Goal: Task Accomplishment & Management: Manage account settings

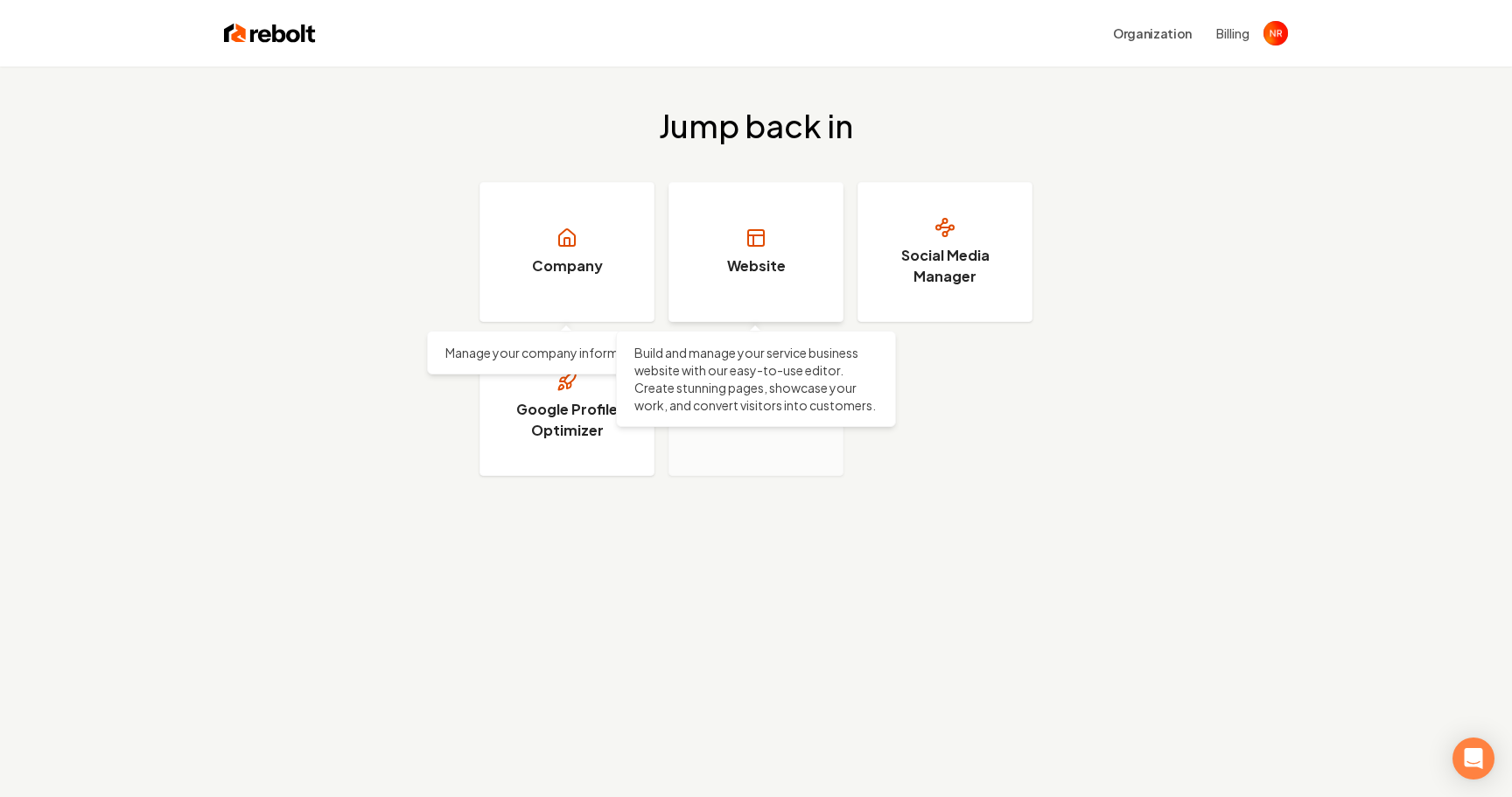
click at [731, 258] on h3 "Website" at bounding box center [756, 266] width 58 height 21
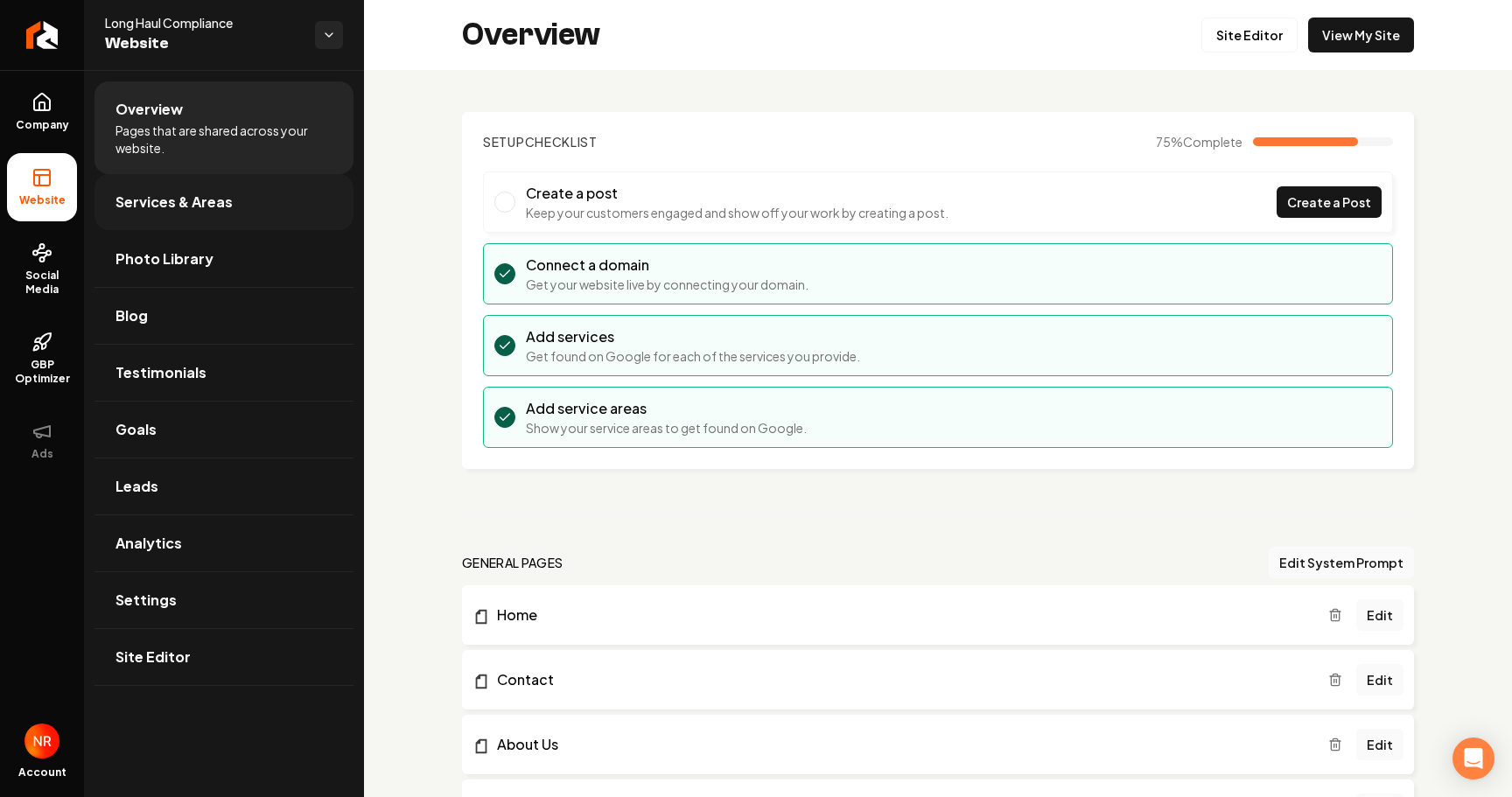
click at [221, 206] on span "Services & Areas" at bounding box center [174, 201] width 117 height 21
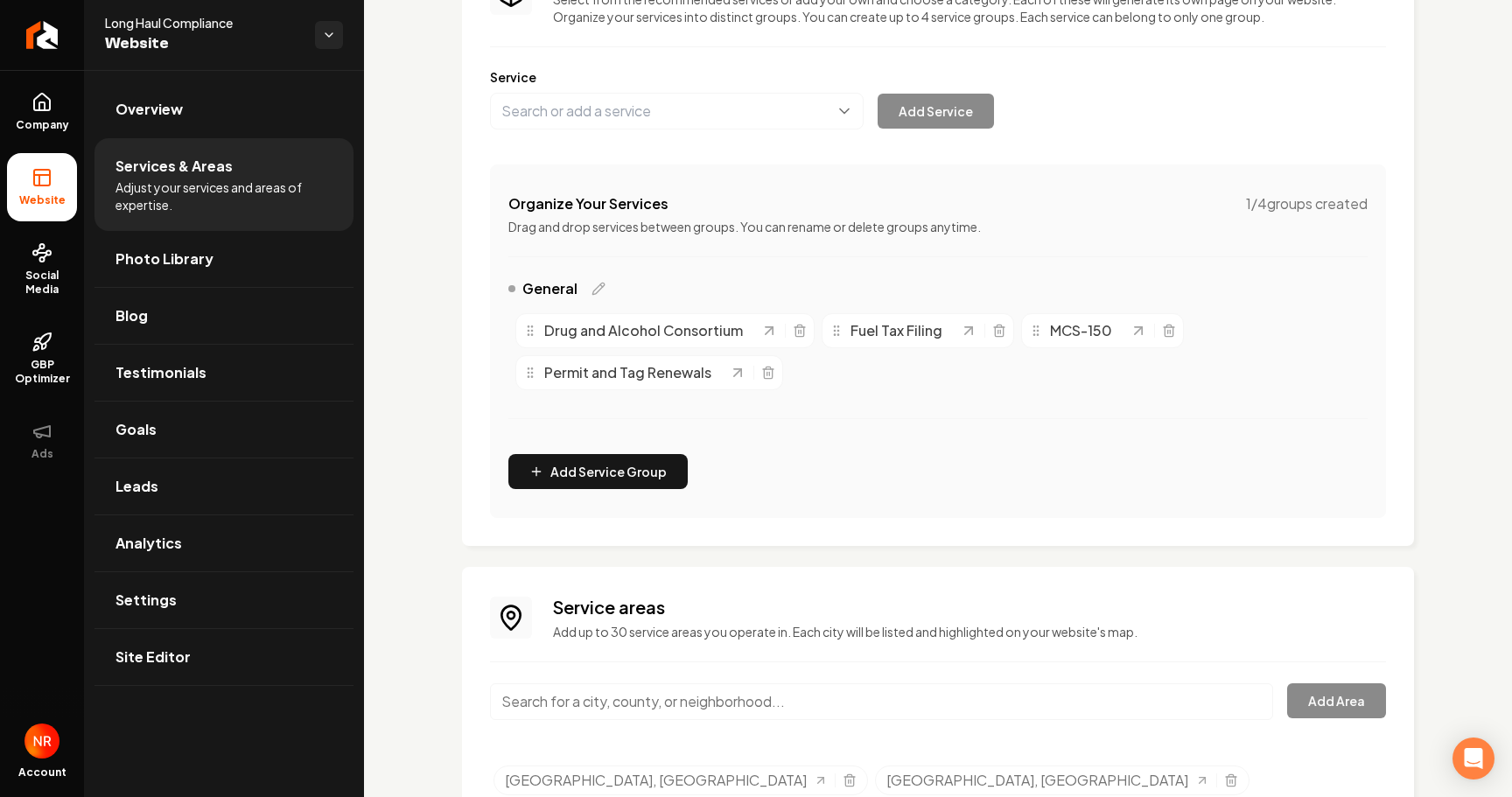
scroll to position [179, 0]
click at [455, 258] on div "Services Provided Select from the recommended services or add your own and choo…" at bounding box center [938, 547] width 1148 height 1312
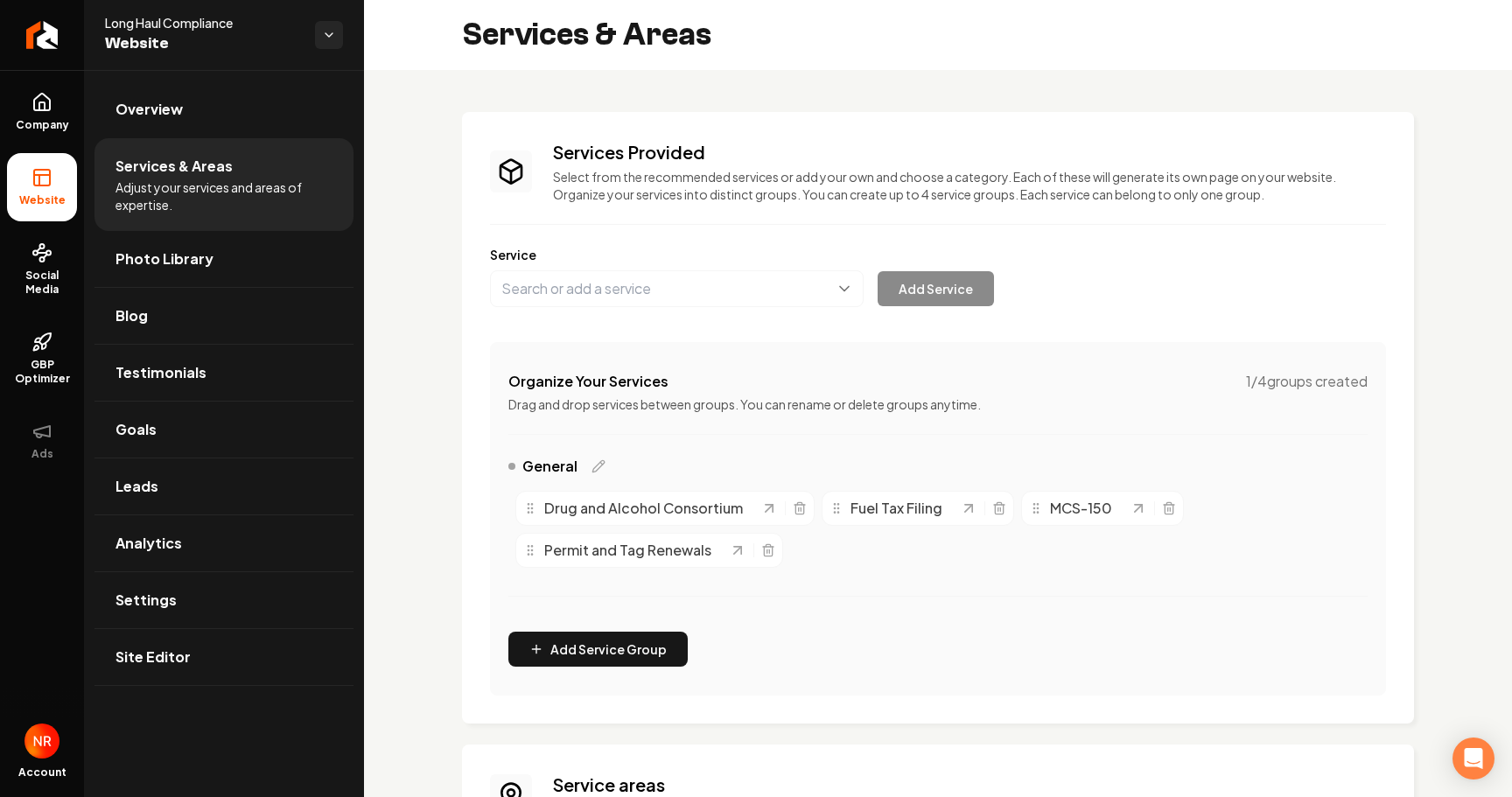
scroll to position [0, 0]
click at [217, 262] on link "Photo Library" at bounding box center [224, 260] width 259 height 56
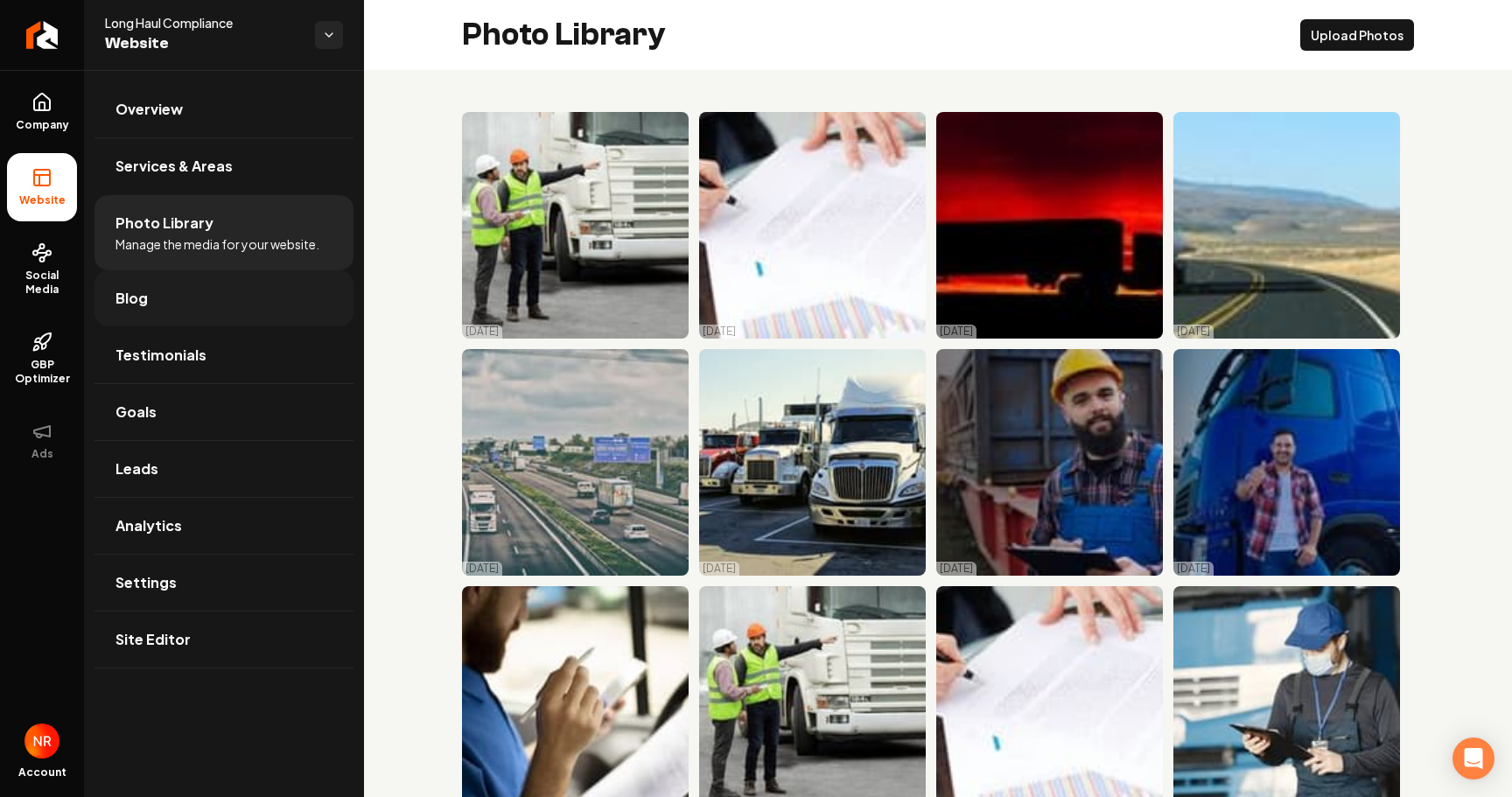
click at [212, 301] on link "Blog" at bounding box center [224, 299] width 259 height 56
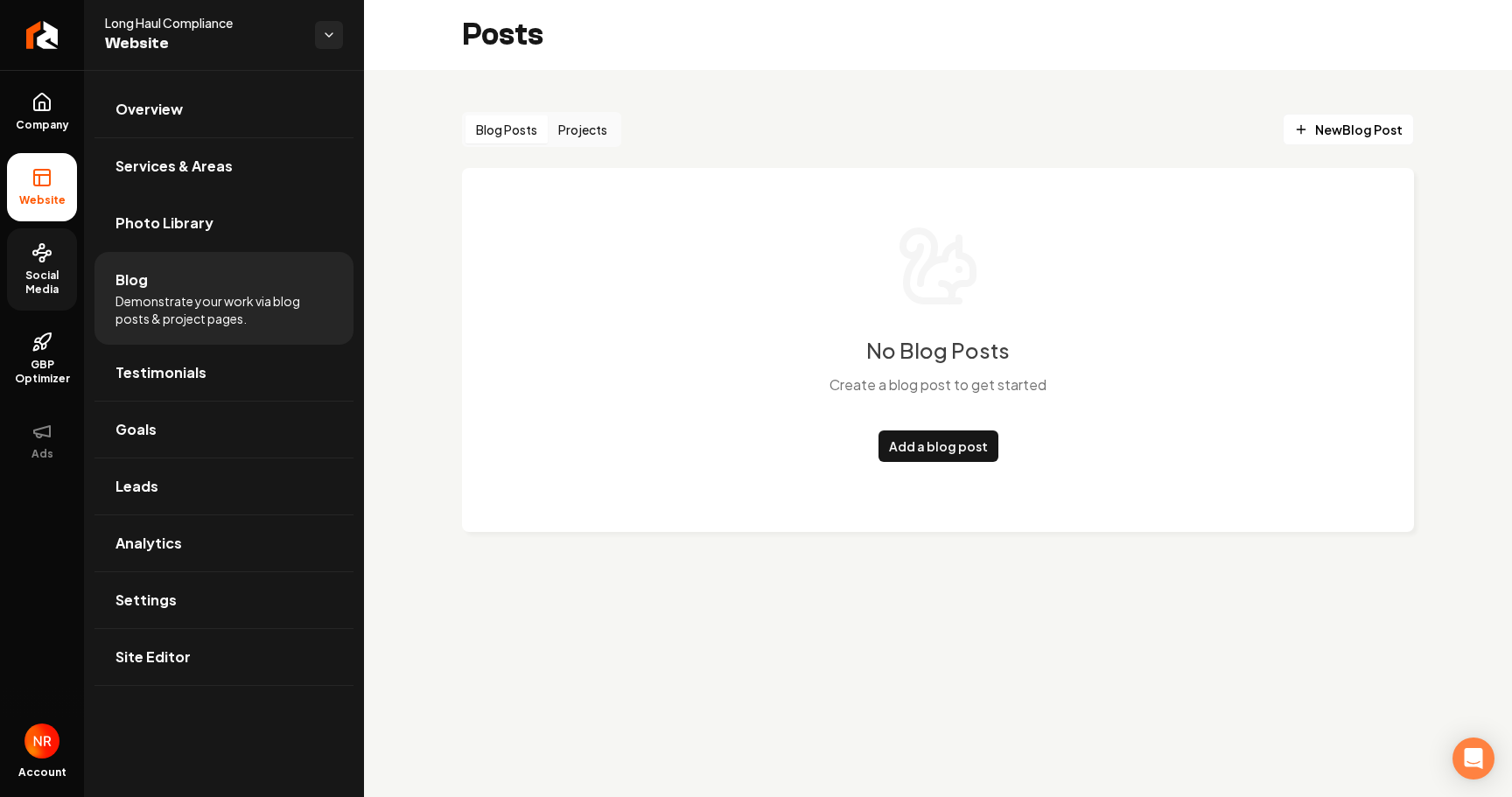
click at [39, 271] on span "Social Media" at bounding box center [42, 282] width 70 height 28
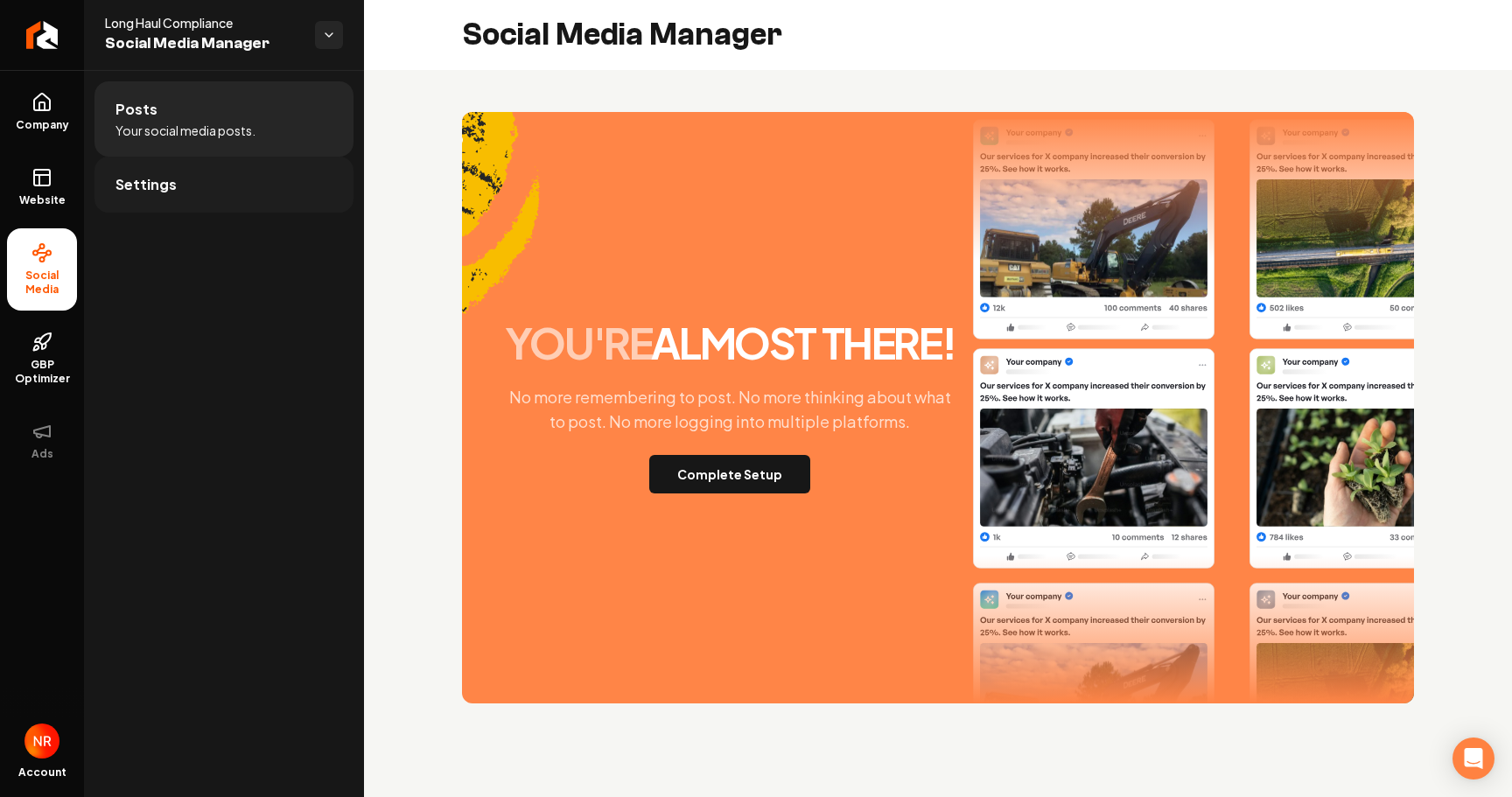
click at [162, 180] on span "Settings" at bounding box center [146, 184] width 61 height 21
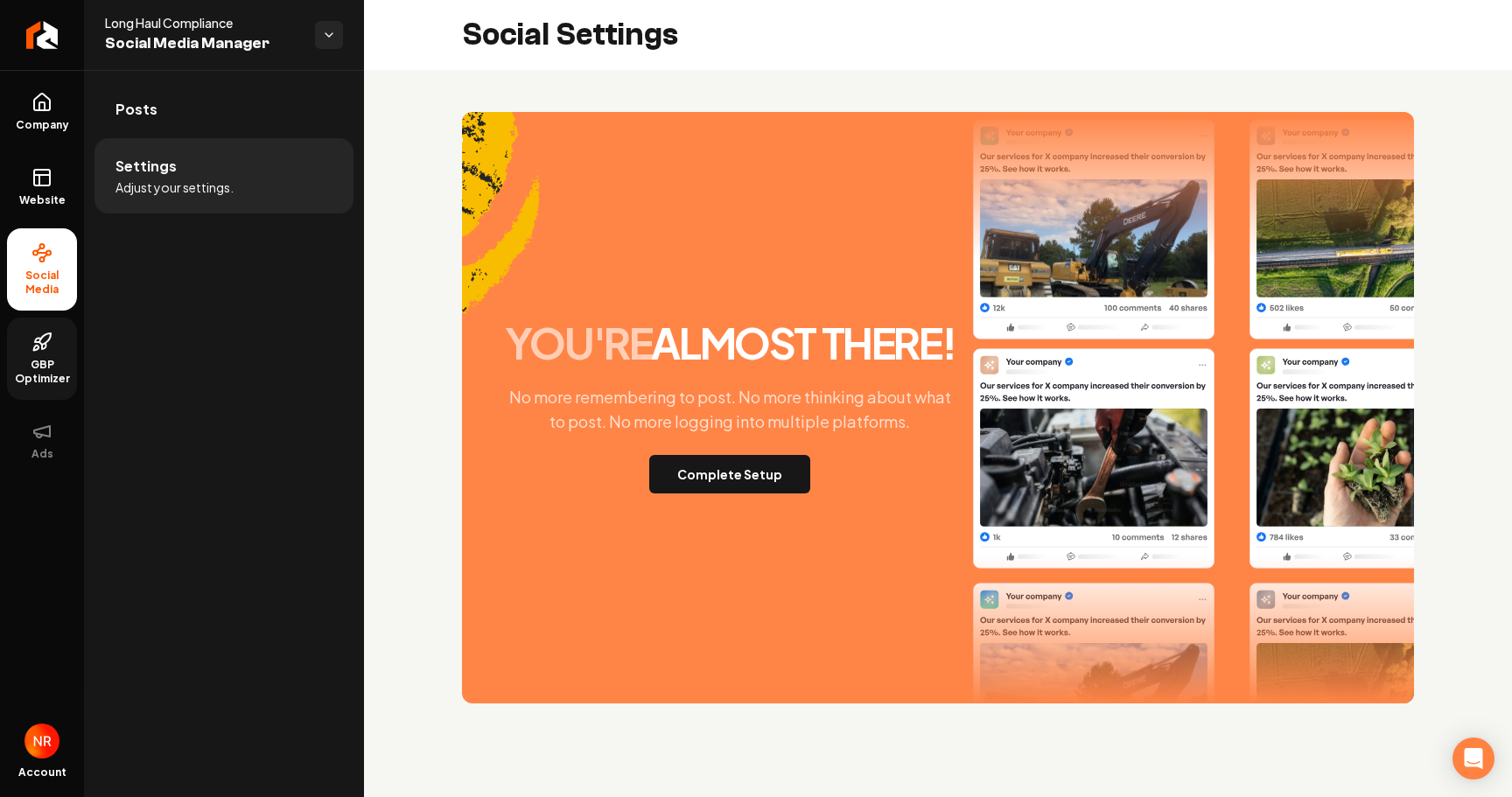
click at [44, 362] on span "GBP Optimizer" at bounding box center [42, 372] width 70 height 28
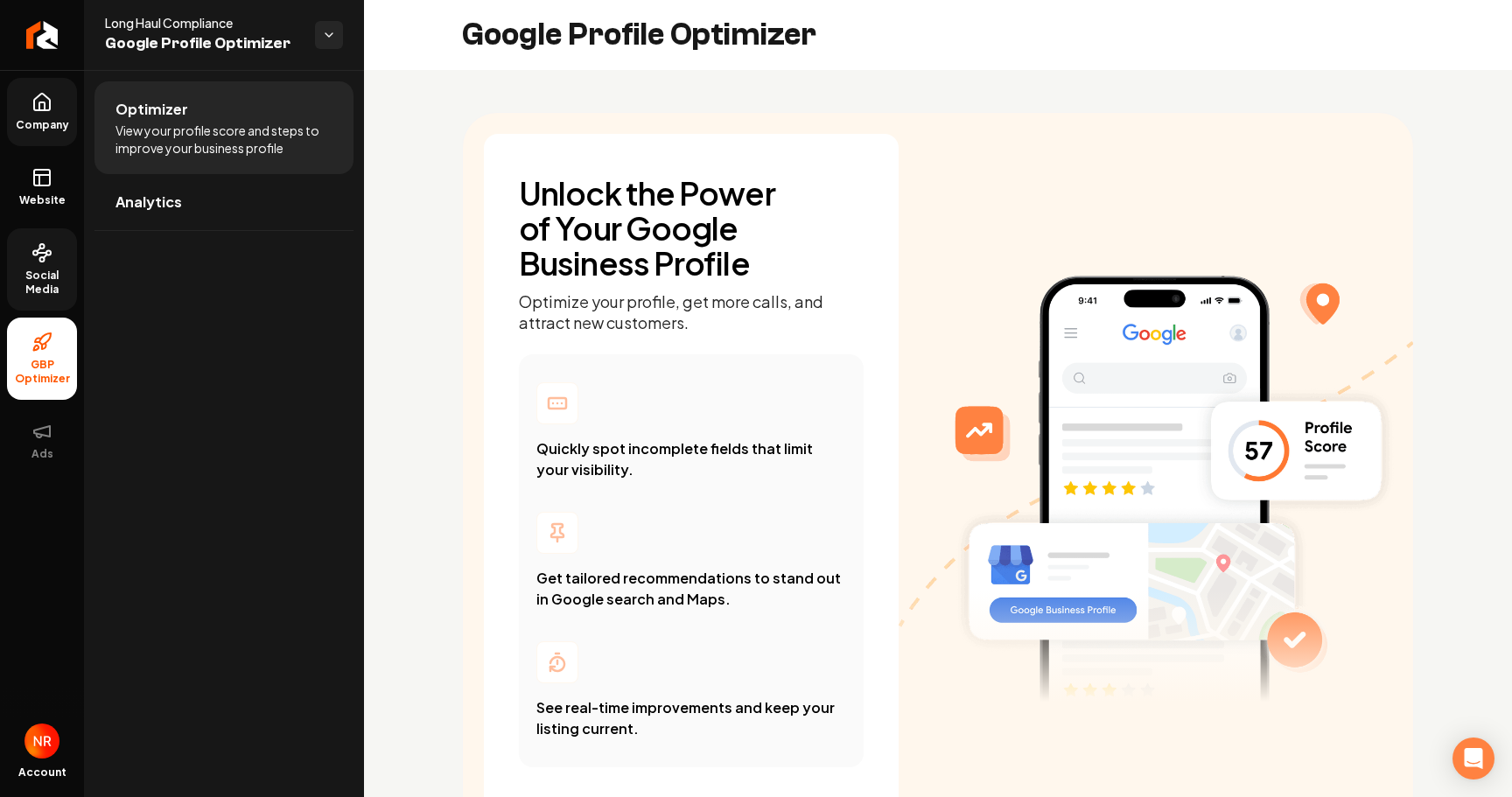
click at [56, 122] on span "Company" at bounding box center [43, 125] width 67 height 14
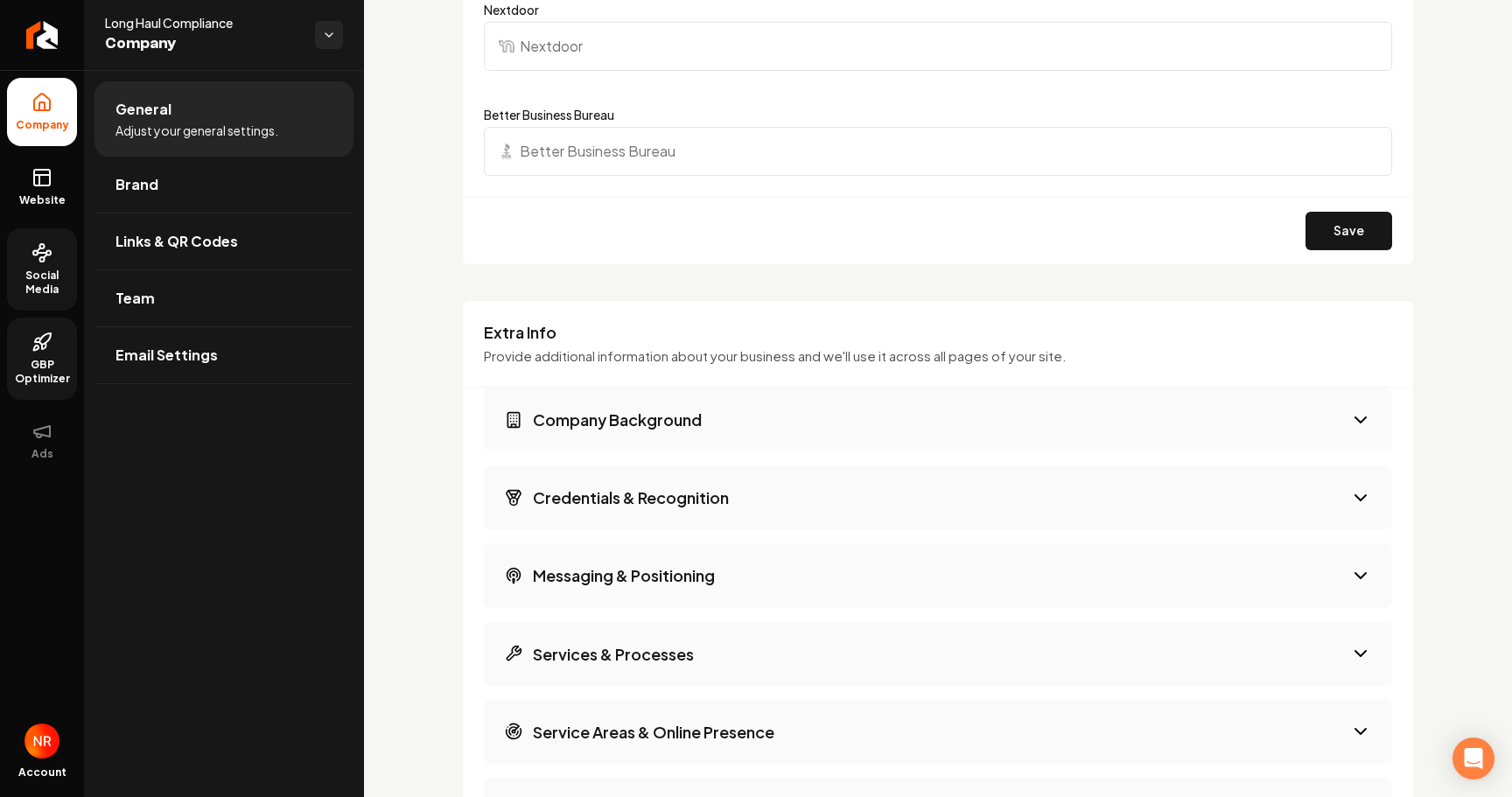
scroll to position [2069, 0]
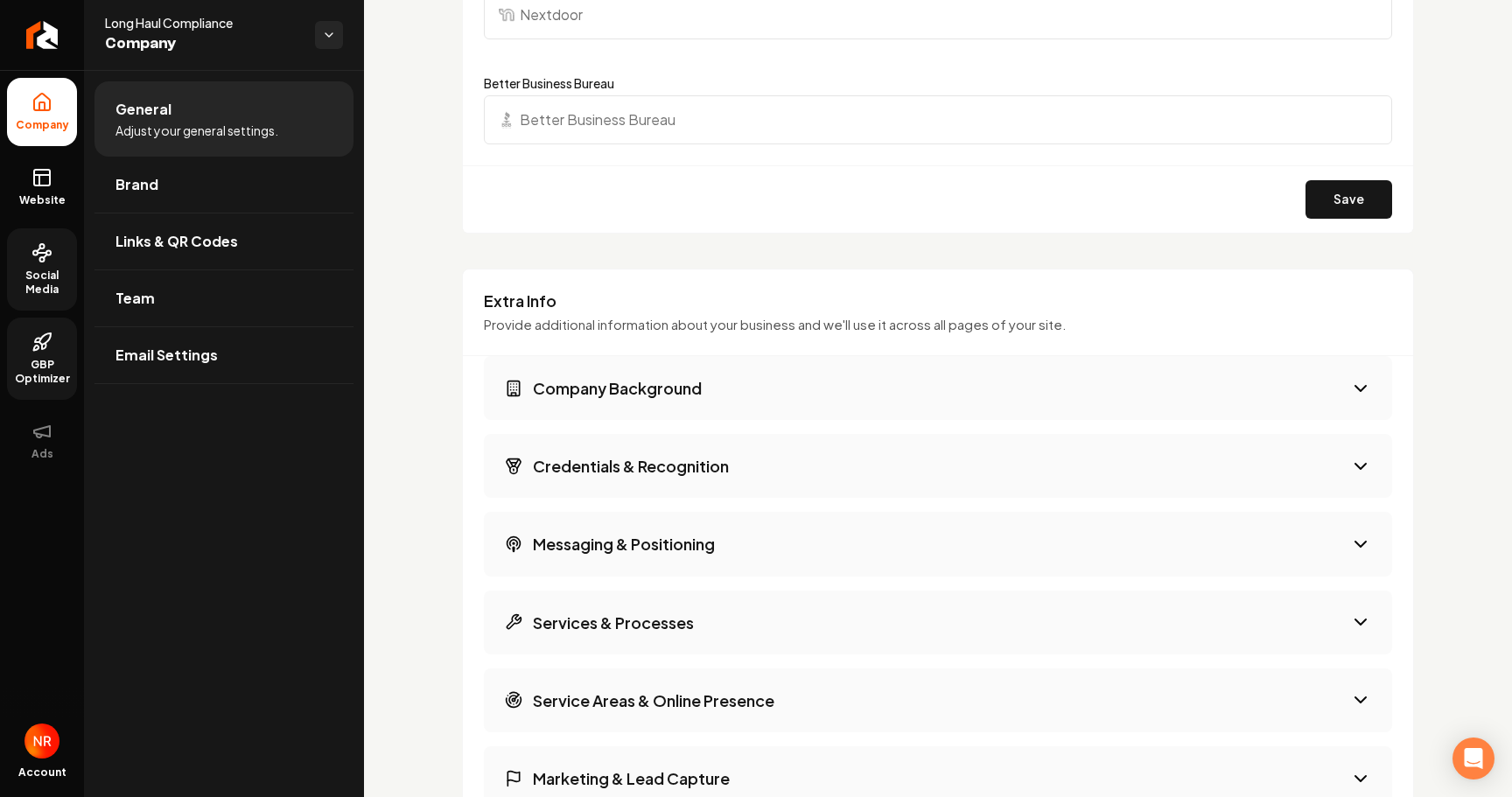
click at [637, 385] on h3 "Company Background" at bounding box center [616, 388] width 168 height 22
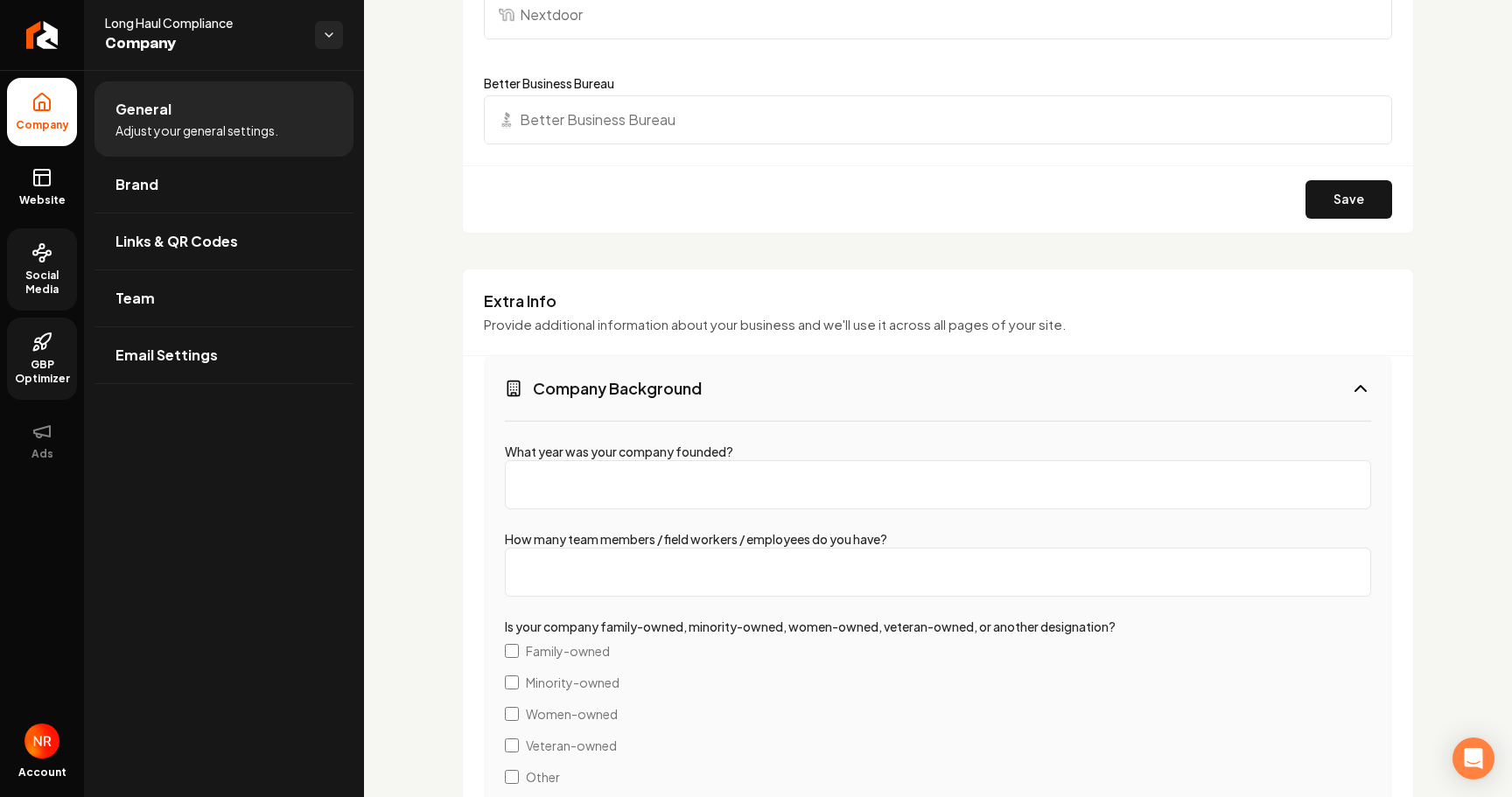
click at [620, 490] on input "What year was your company founded?" at bounding box center [937, 485] width 866 height 49
type input "2"
type input "1975"
click at [594, 580] on input "How many team members / field workers / employees do you have?" at bounding box center [937, 573] width 866 height 49
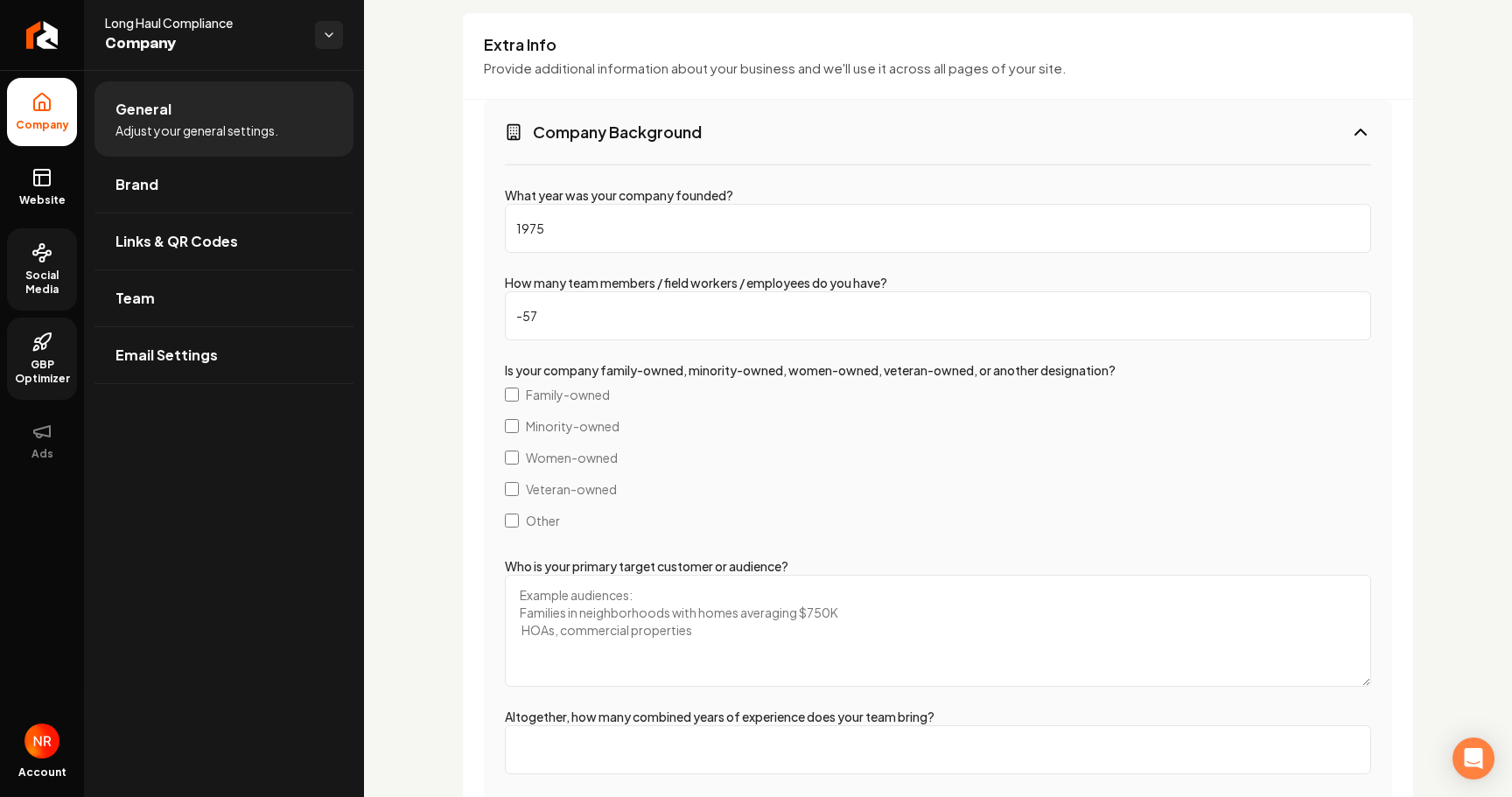
type input "-58"
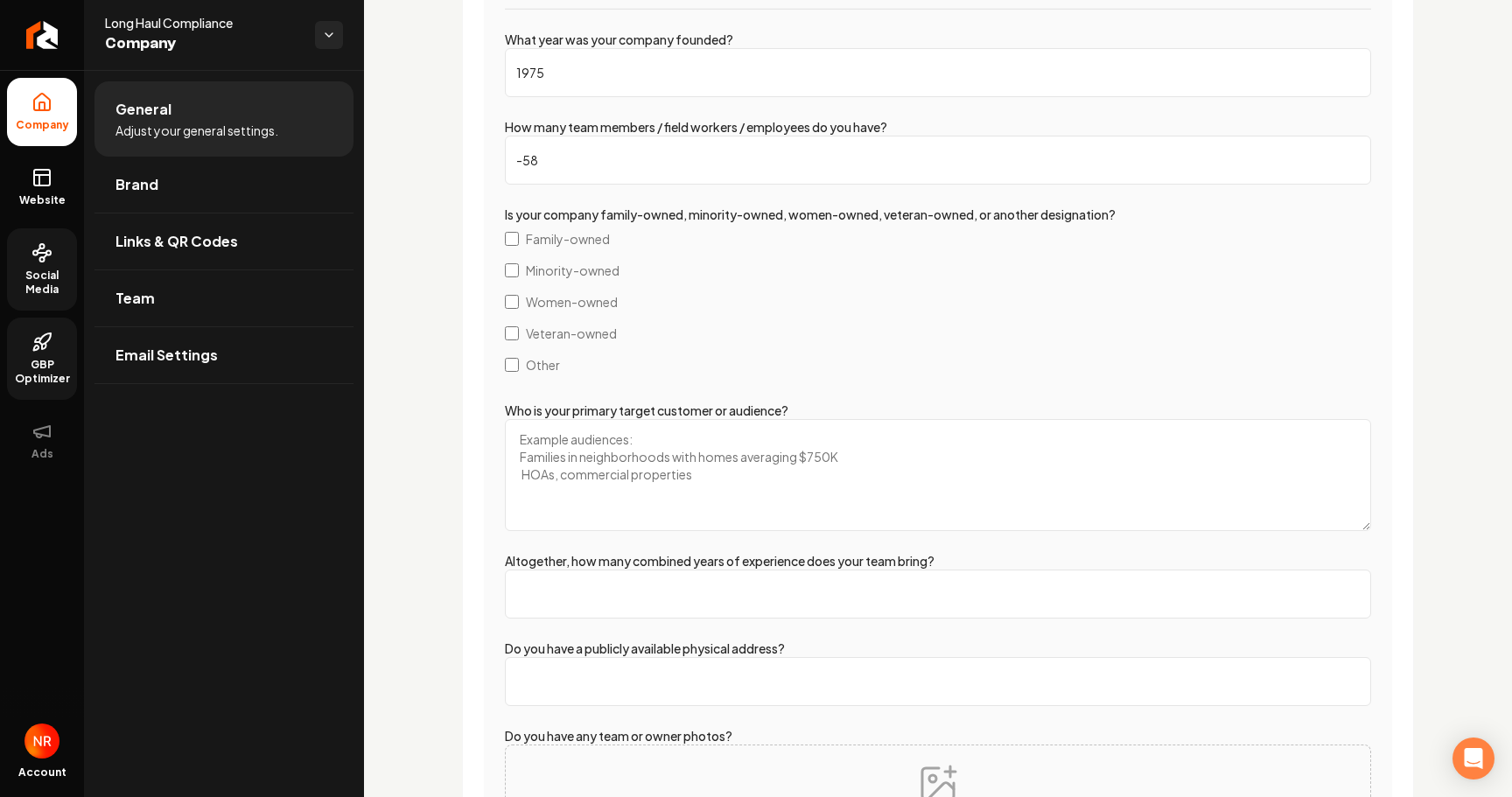
scroll to position [2498, 0]
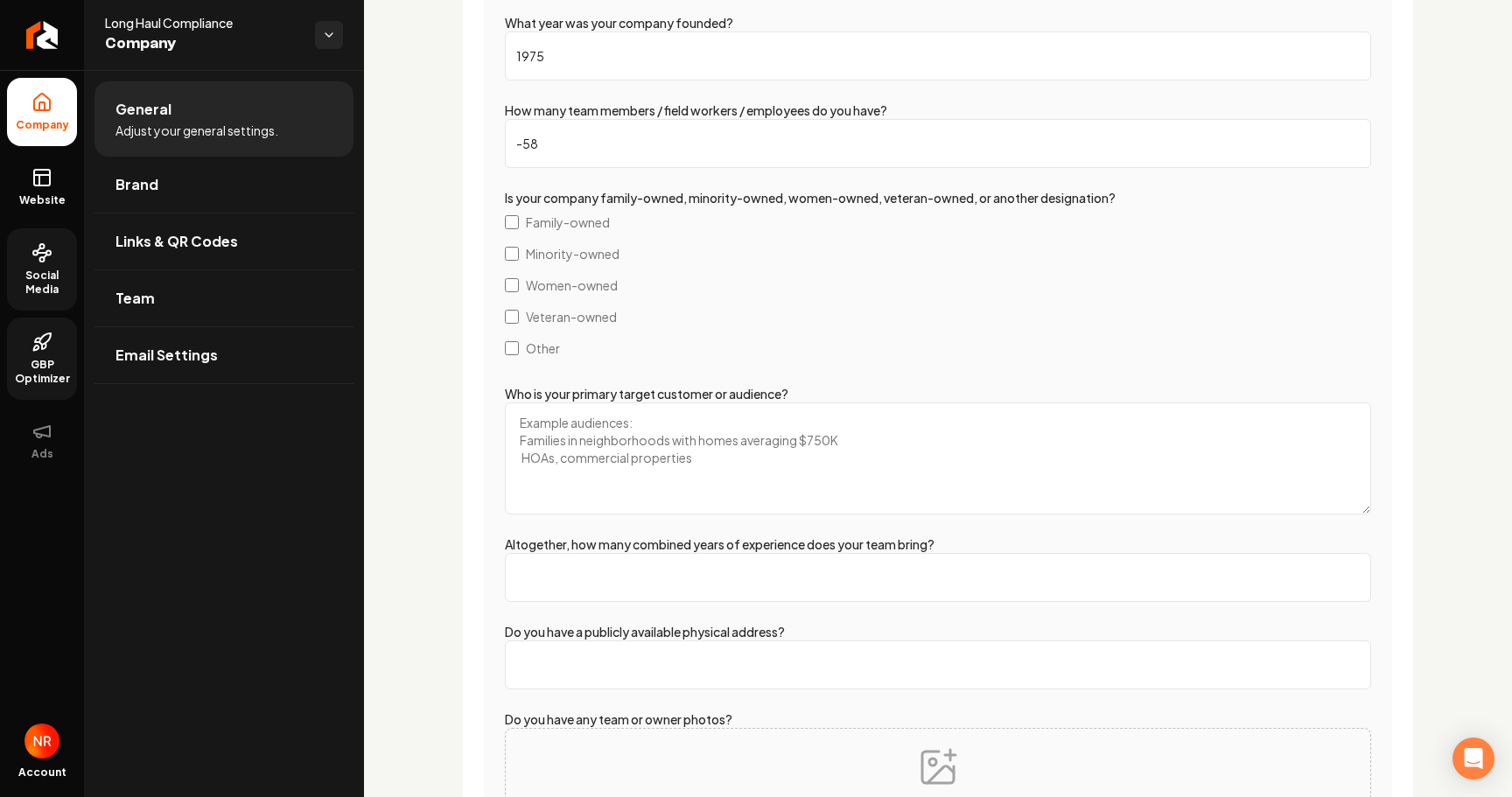
click at [577, 457] on textarea "Who is your primary target customer or audience?" at bounding box center [937, 458] width 866 height 112
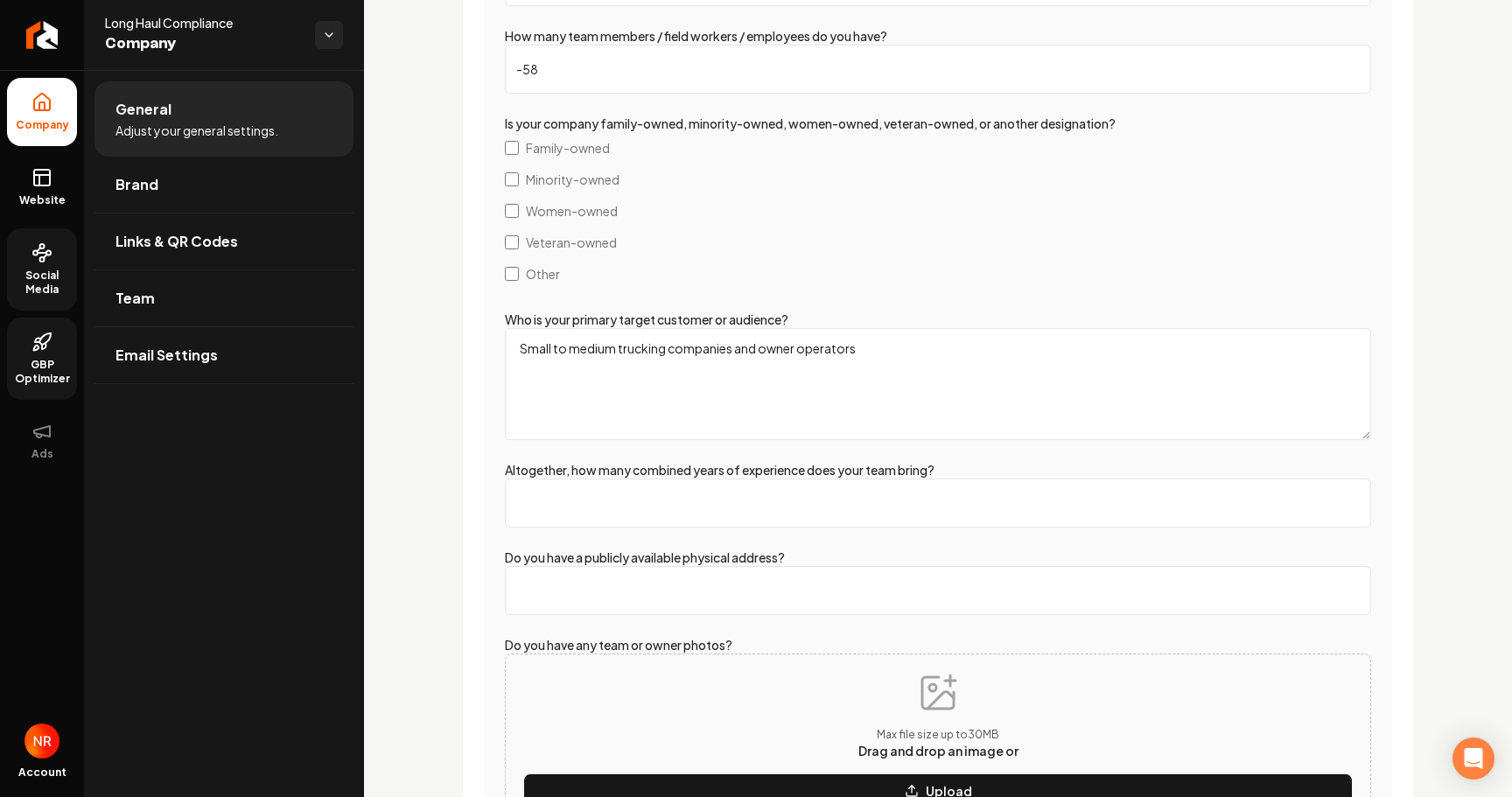
scroll to position [2581, 0]
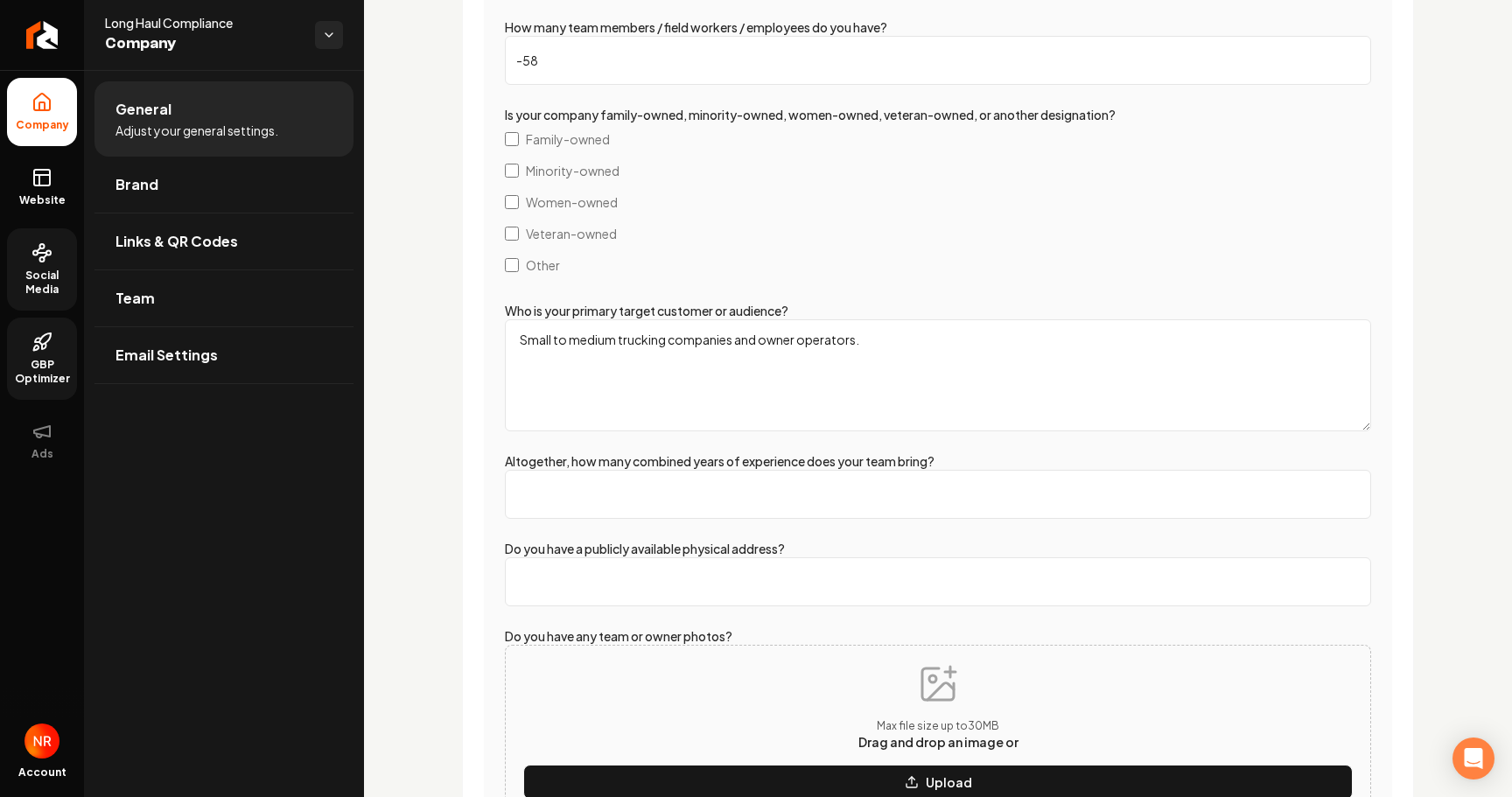
type textarea "Small to medium trucking companies and owner operators."
click at [624, 511] on input "Altogether, how many combined years of experience does your team bring?" at bounding box center [937, 495] width 866 height 49
type input "40"
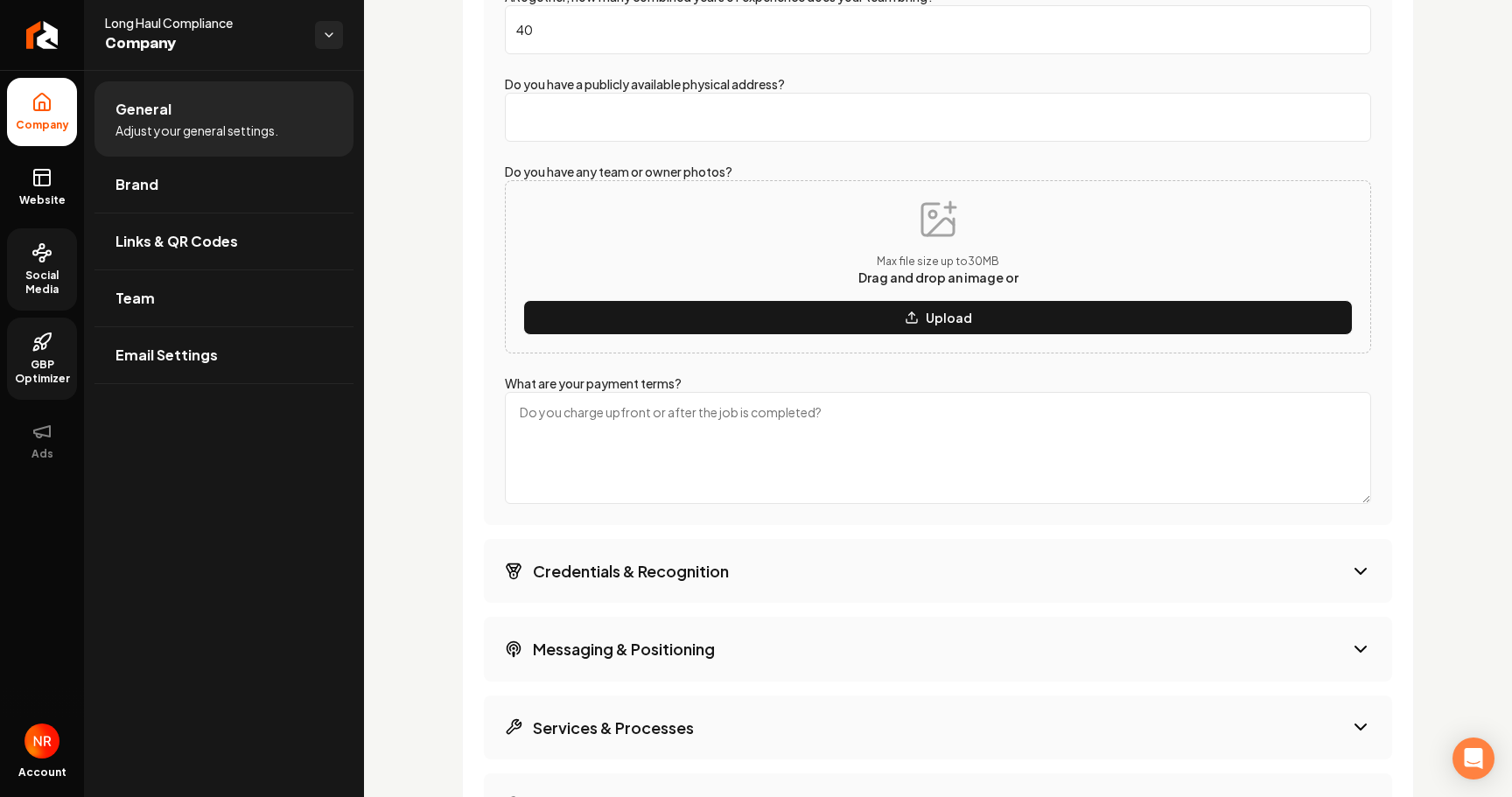
scroll to position [3047, 0]
click at [652, 444] on textarea "What are your payment terms?" at bounding box center [937, 447] width 866 height 112
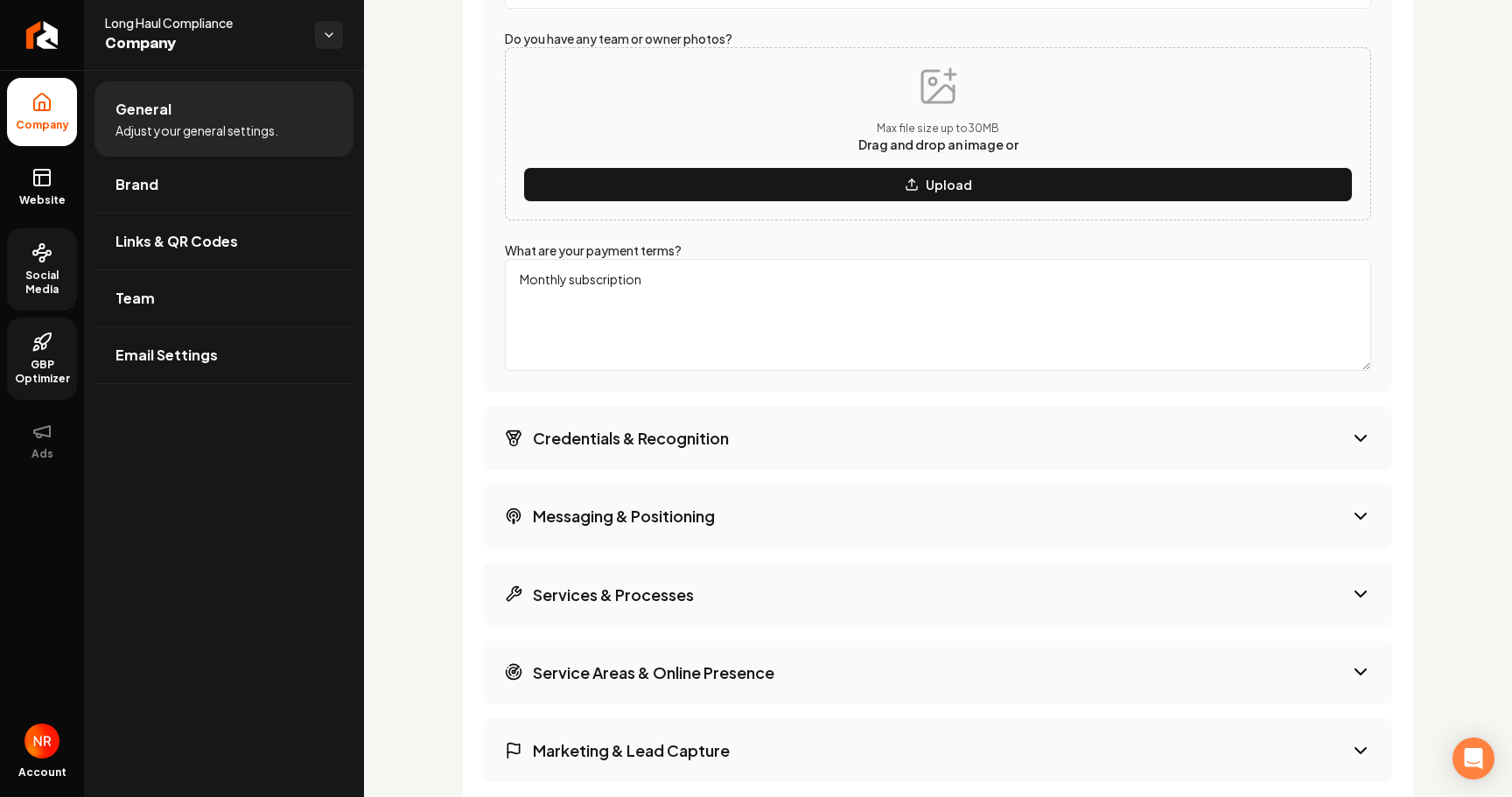
type textarea "Monthly subscription"
click at [721, 427] on h3 "Credentials & Recognition" at bounding box center [630, 438] width 196 height 22
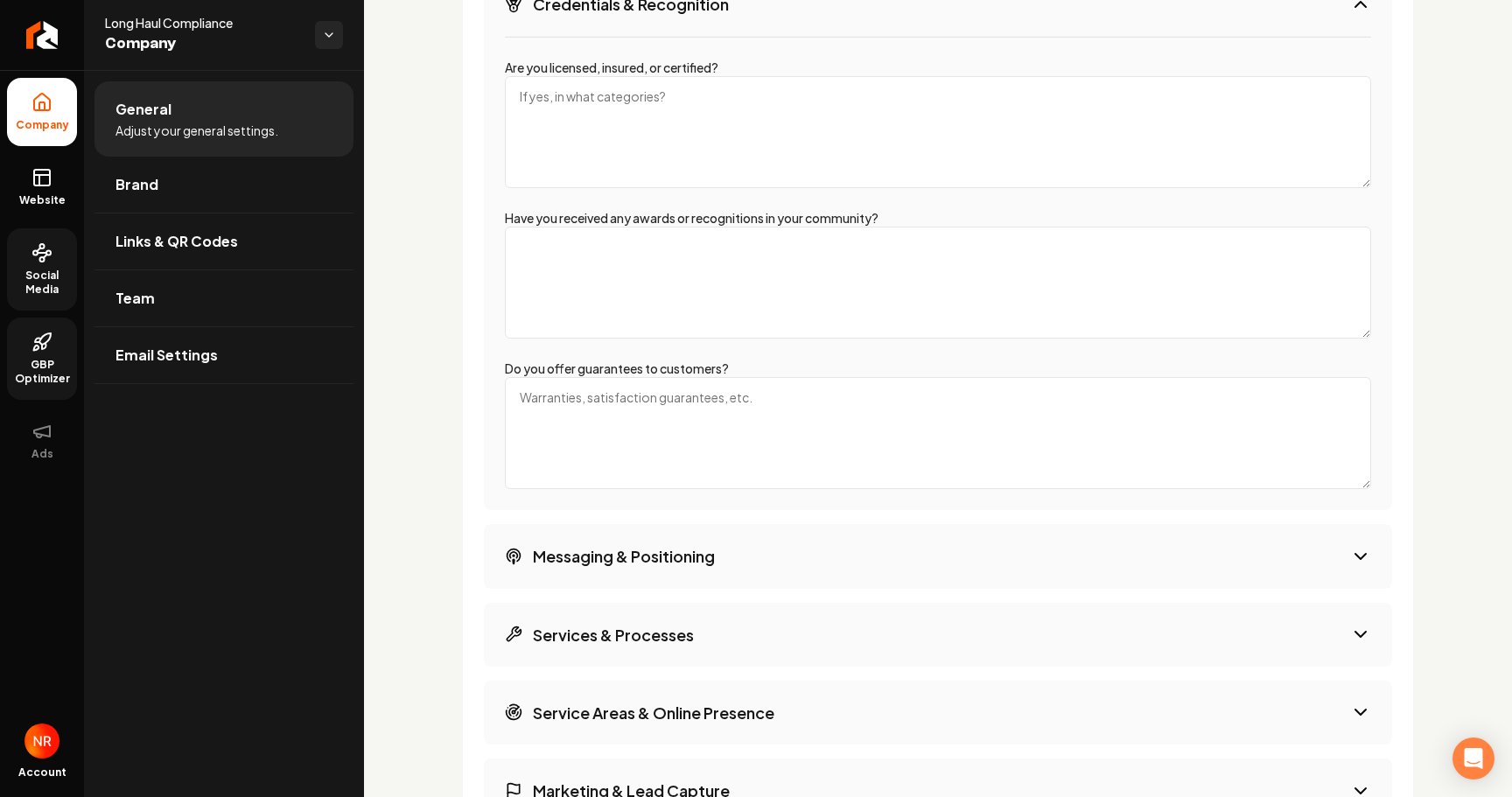
scroll to position [2536, 0]
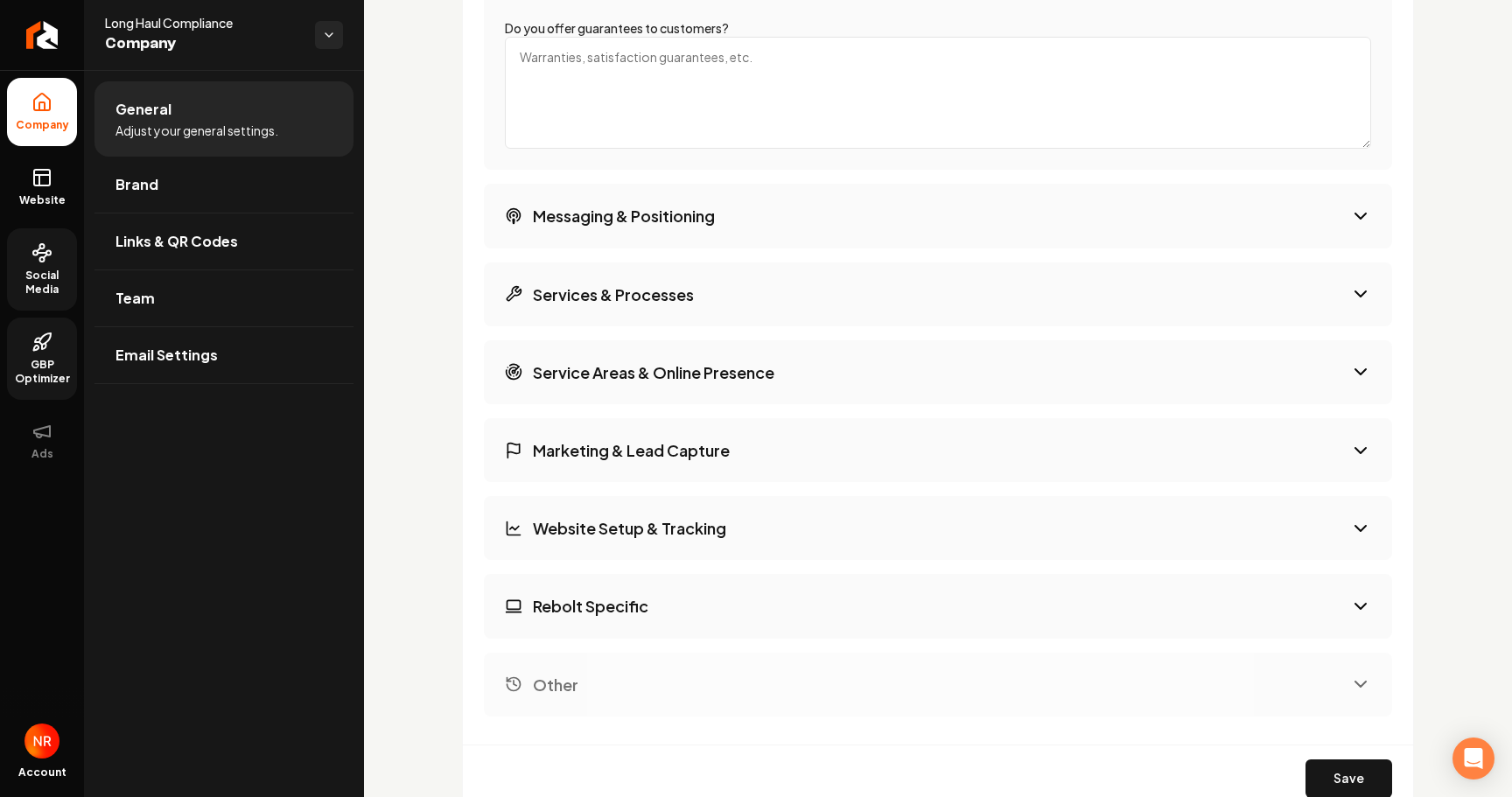
click at [714, 235] on button "Messaging & Positioning" at bounding box center [937, 216] width 908 height 64
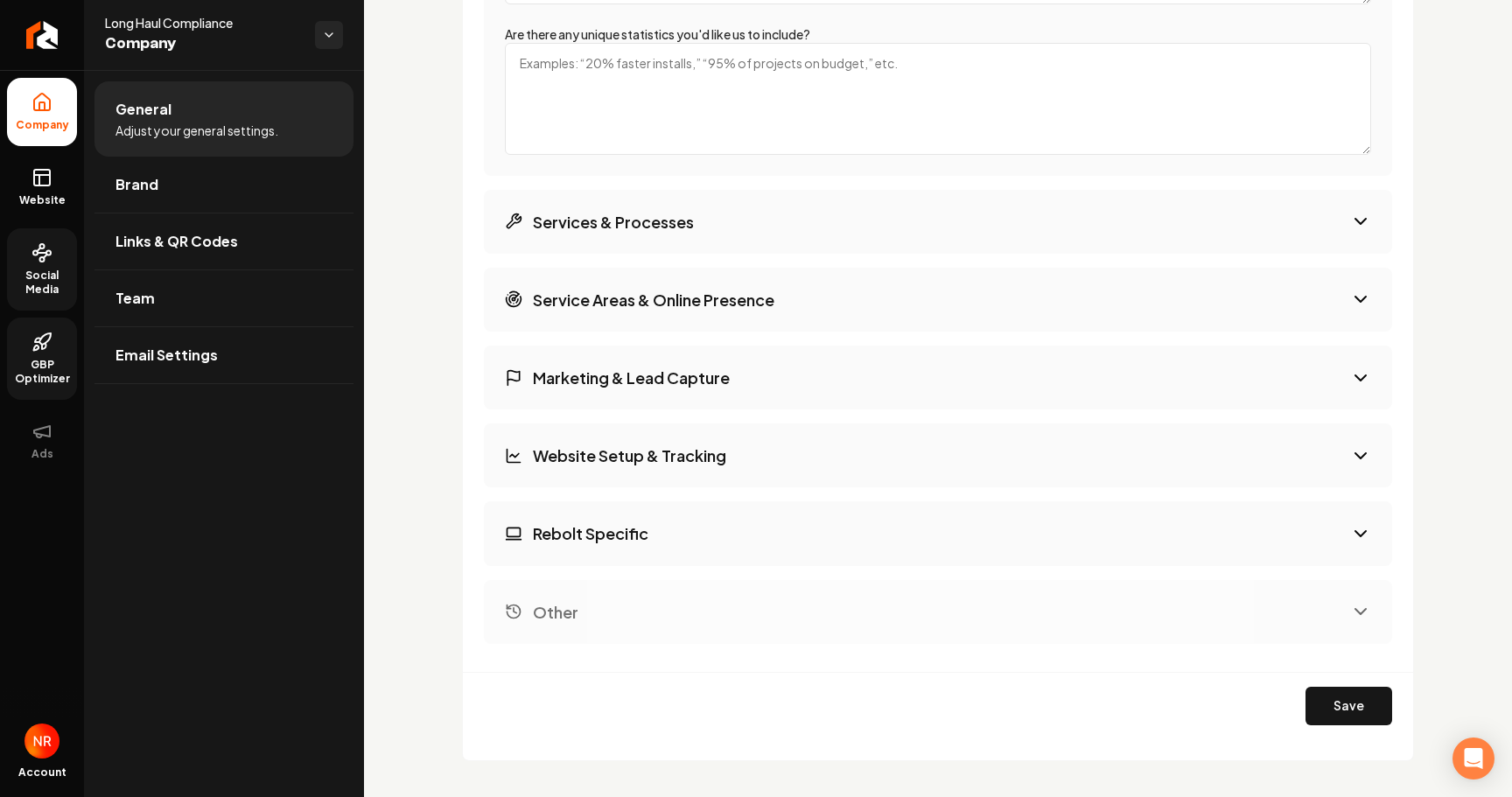
click at [709, 233] on button "Services & Processes" at bounding box center [937, 222] width 908 height 64
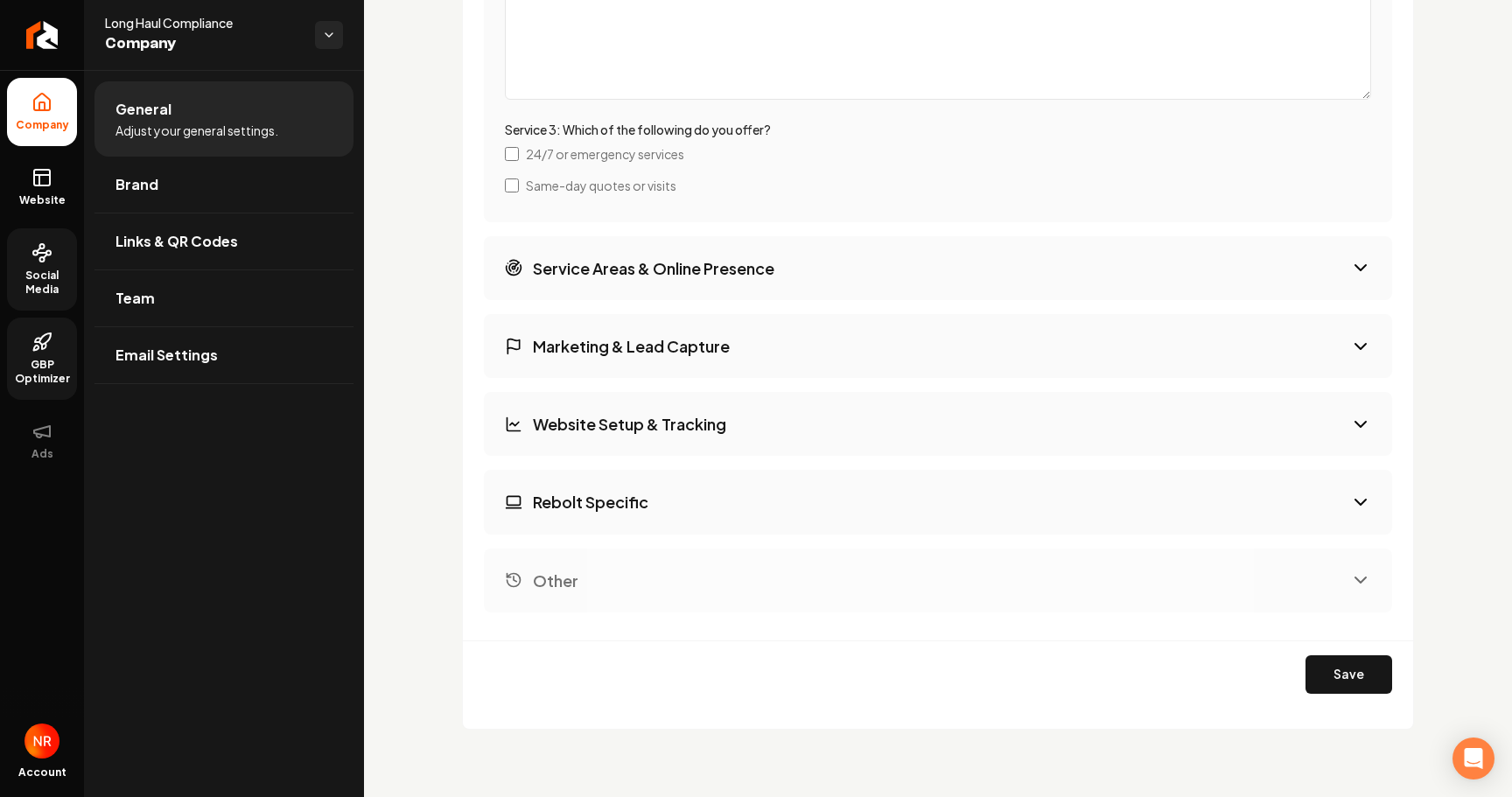
scroll to position [4256, 0]
click at [660, 502] on button "Rebolt Specific" at bounding box center [937, 503] width 908 height 64
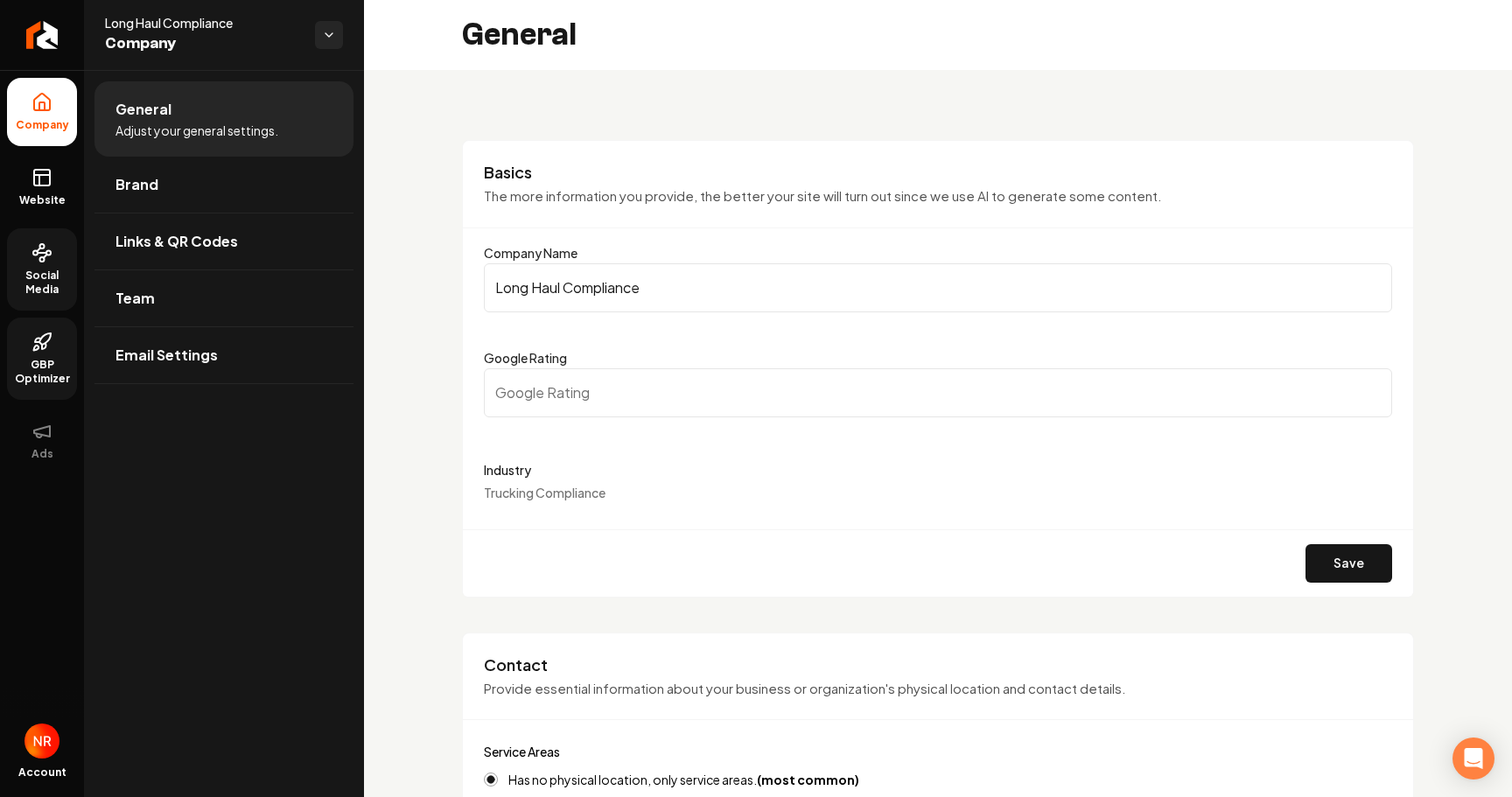
scroll to position [0, 0]
click at [178, 180] on link "Brand" at bounding box center [224, 185] width 259 height 56
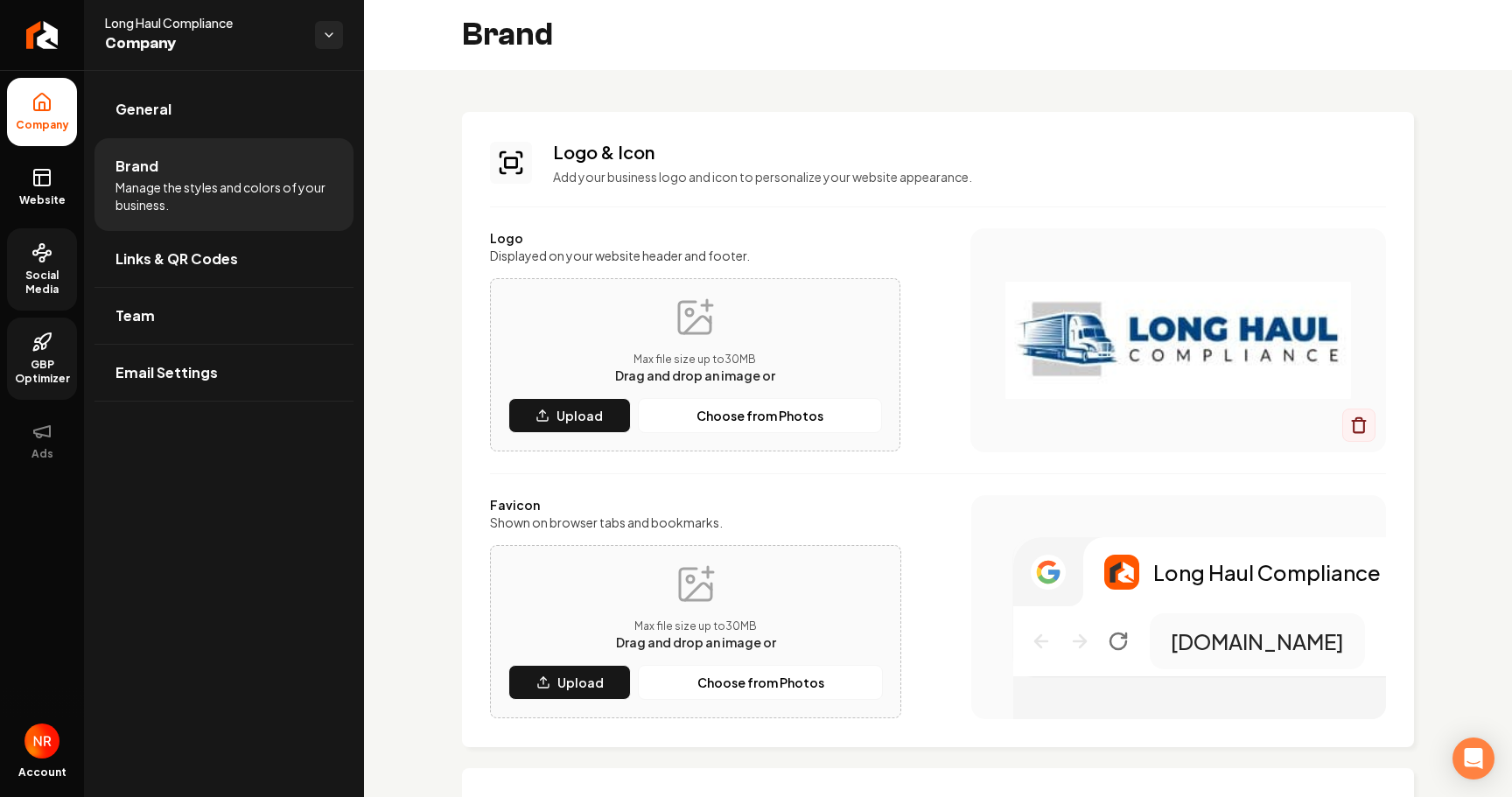
click at [314, 29] on div "Long Haul Compliance Company" at bounding box center [209, 35] width 210 height 42
click at [325, 36] on html "Company Website Social Media GBP Optimizer Ads Account Long Haul Compliance Com…" at bounding box center [756, 398] width 1512 height 797
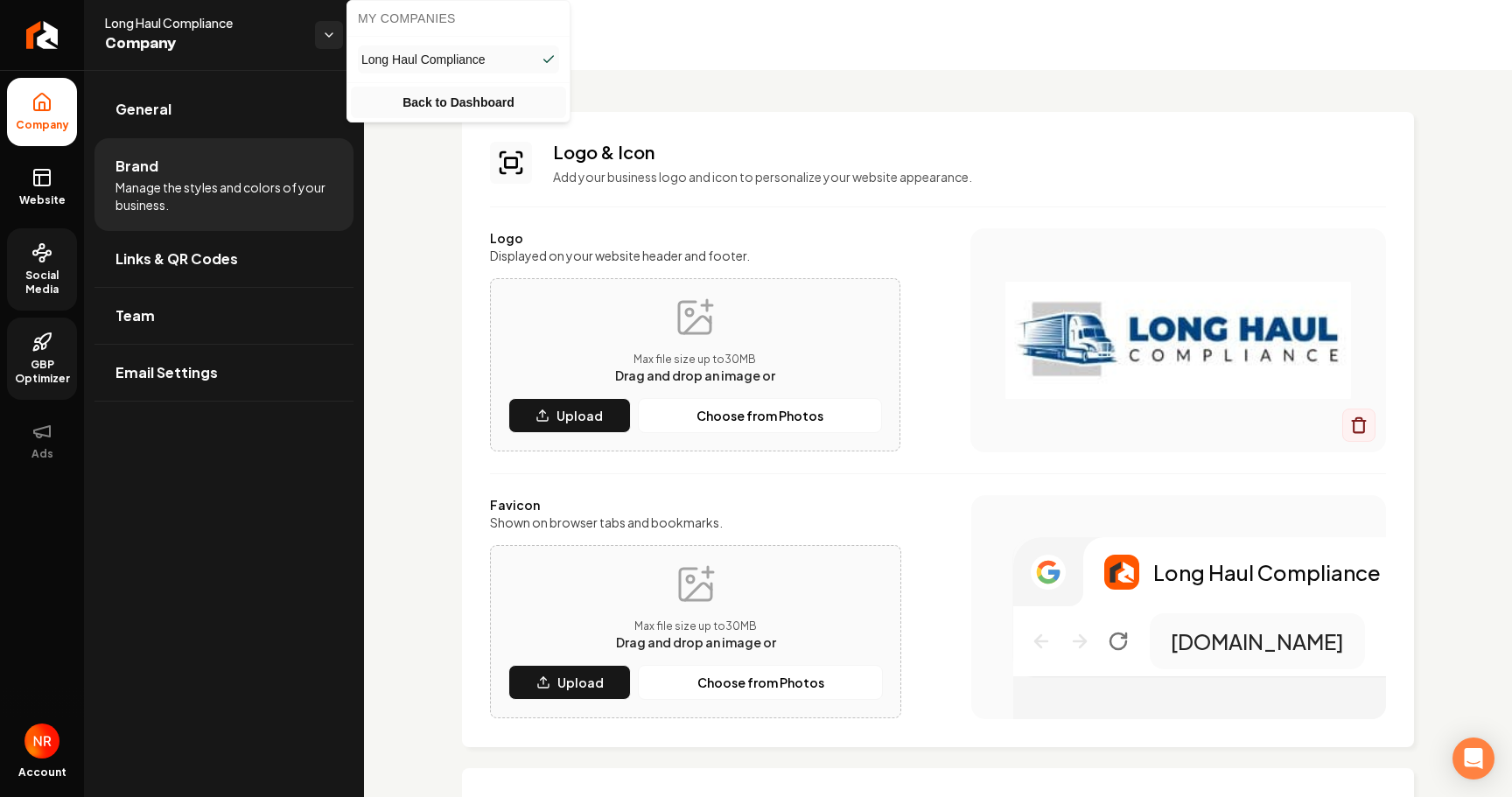
click at [451, 102] on link "Back to Dashboard" at bounding box center [458, 102] width 215 height 32
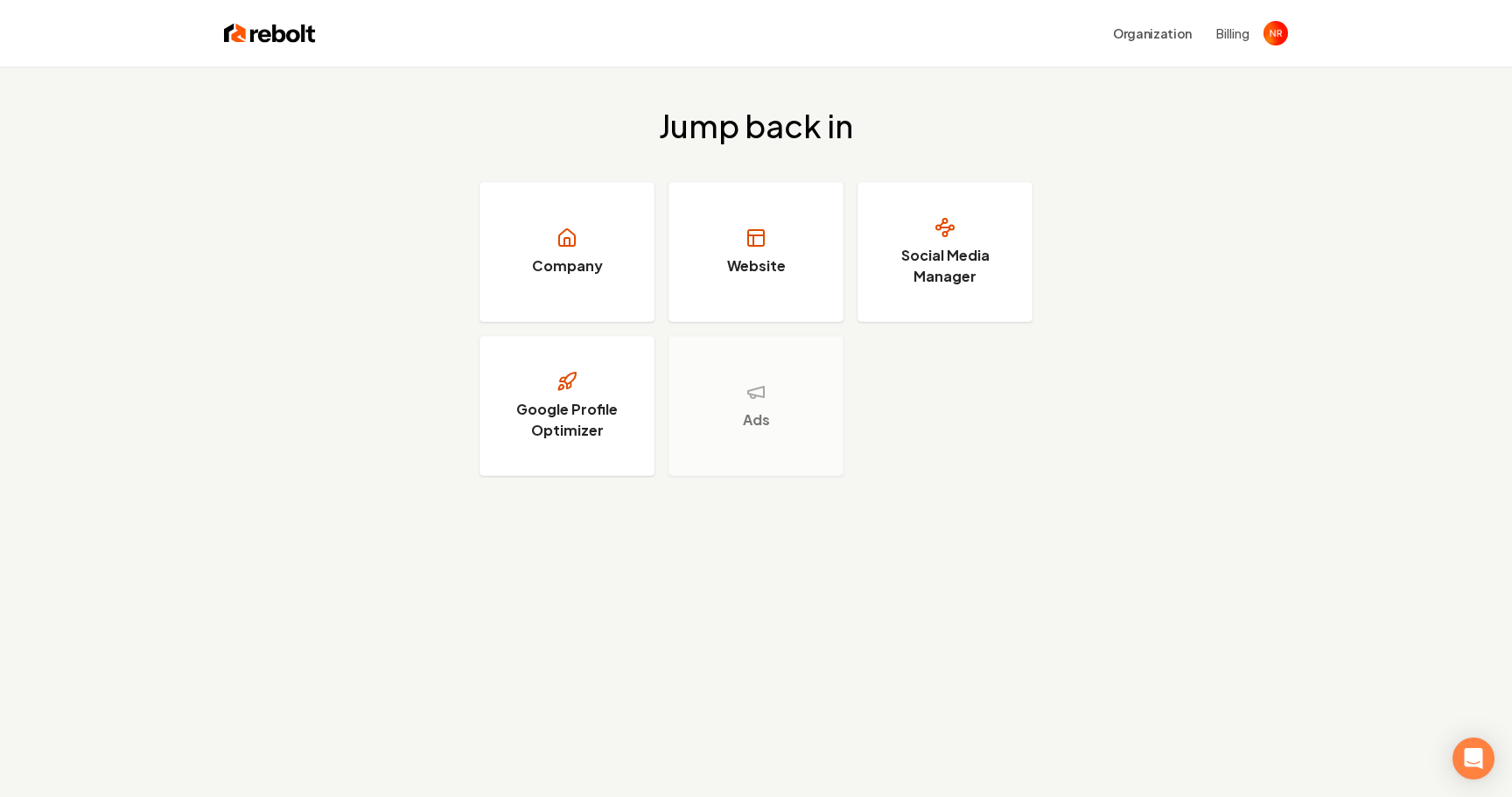
click at [1279, 39] on img "Open user button" at bounding box center [1275, 33] width 25 height 25
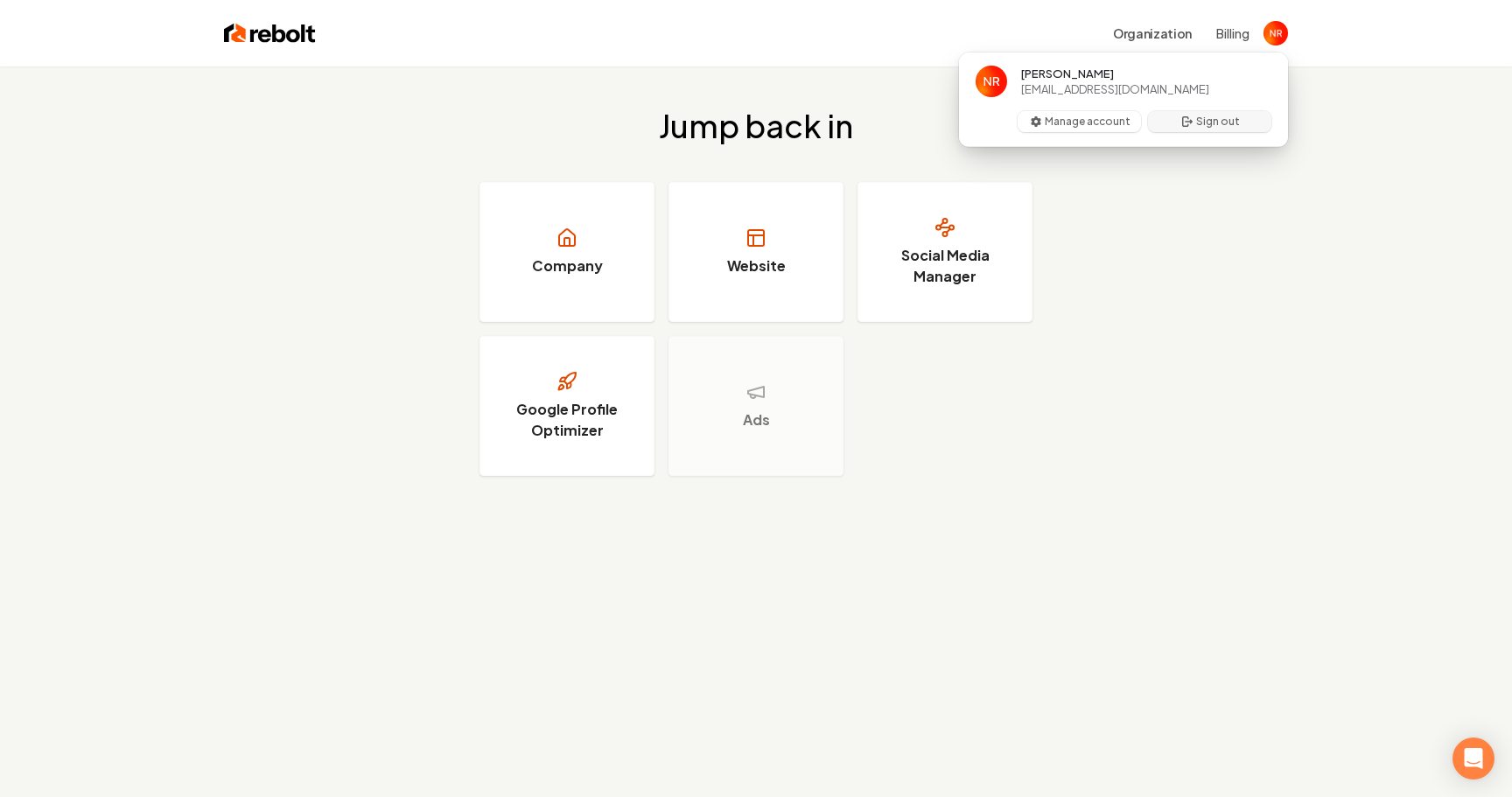
click at [1215, 118] on button "Sign out" at bounding box center [1209, 121] width 123 height 21
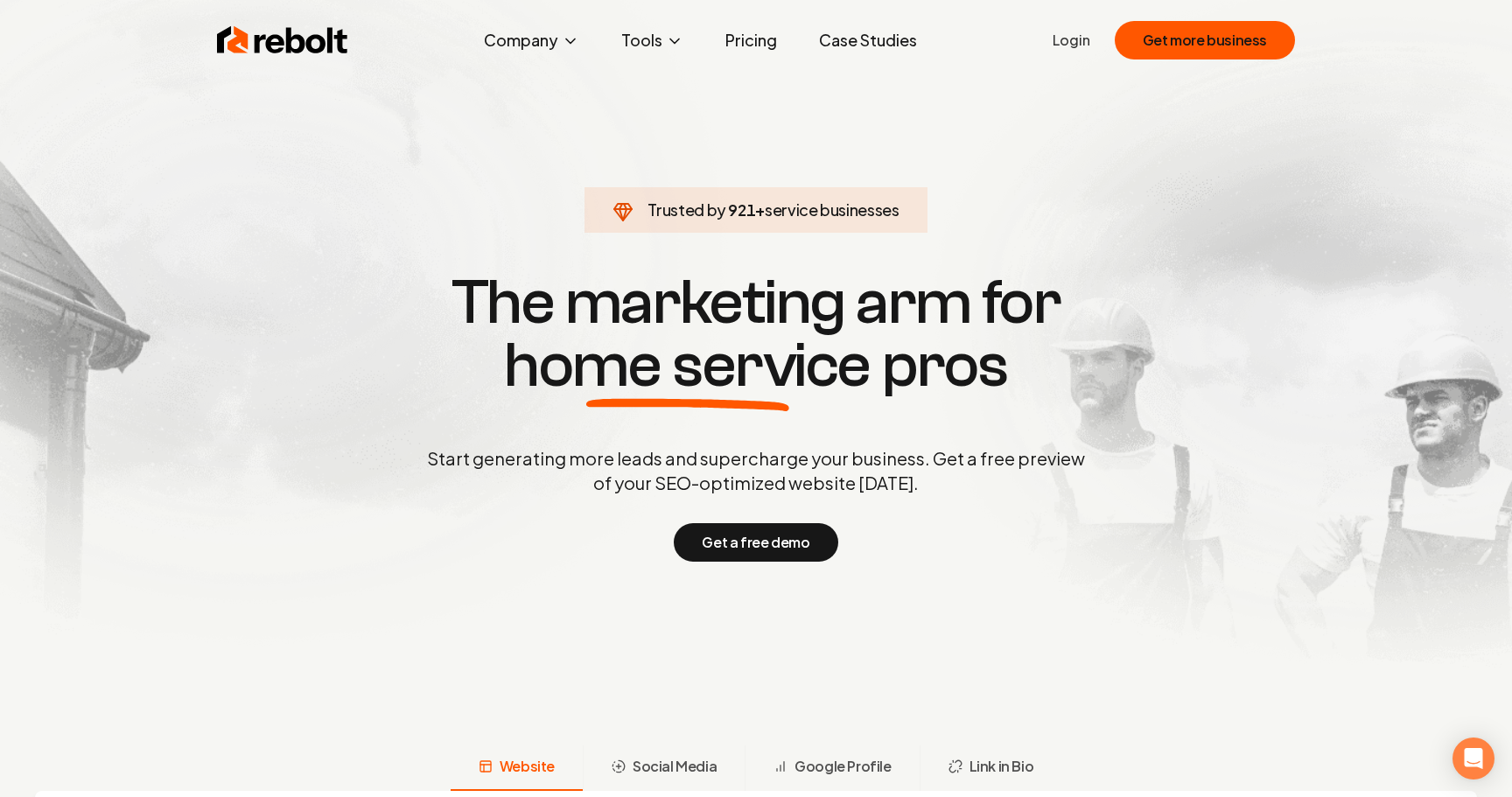
click at [1056, 31] on div "Rebolt Company About Blog Jobs Tools Google Review QR Code Generator Google Bus…" at bounding box center [756, 40] width 1120 height 53
click at [1064, 40] on link "Login" at bounding box center [1071, 40] width 37 height 21
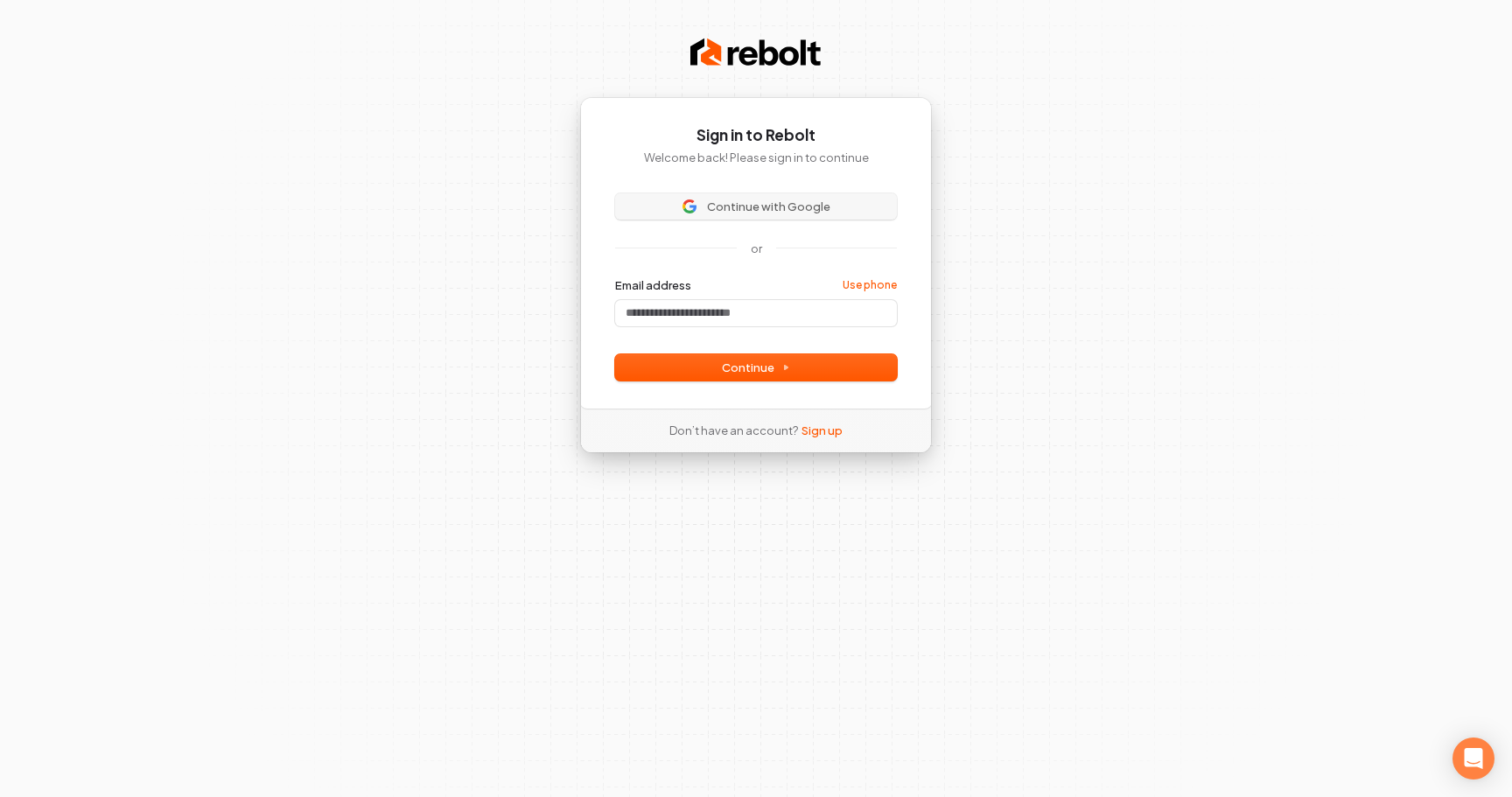
click at [740, 204] on span "Continue with Google" at bounding box center [767, 206] width 123 height 15
